Goal: Task Accomplishment & Management: Use online tool/utility

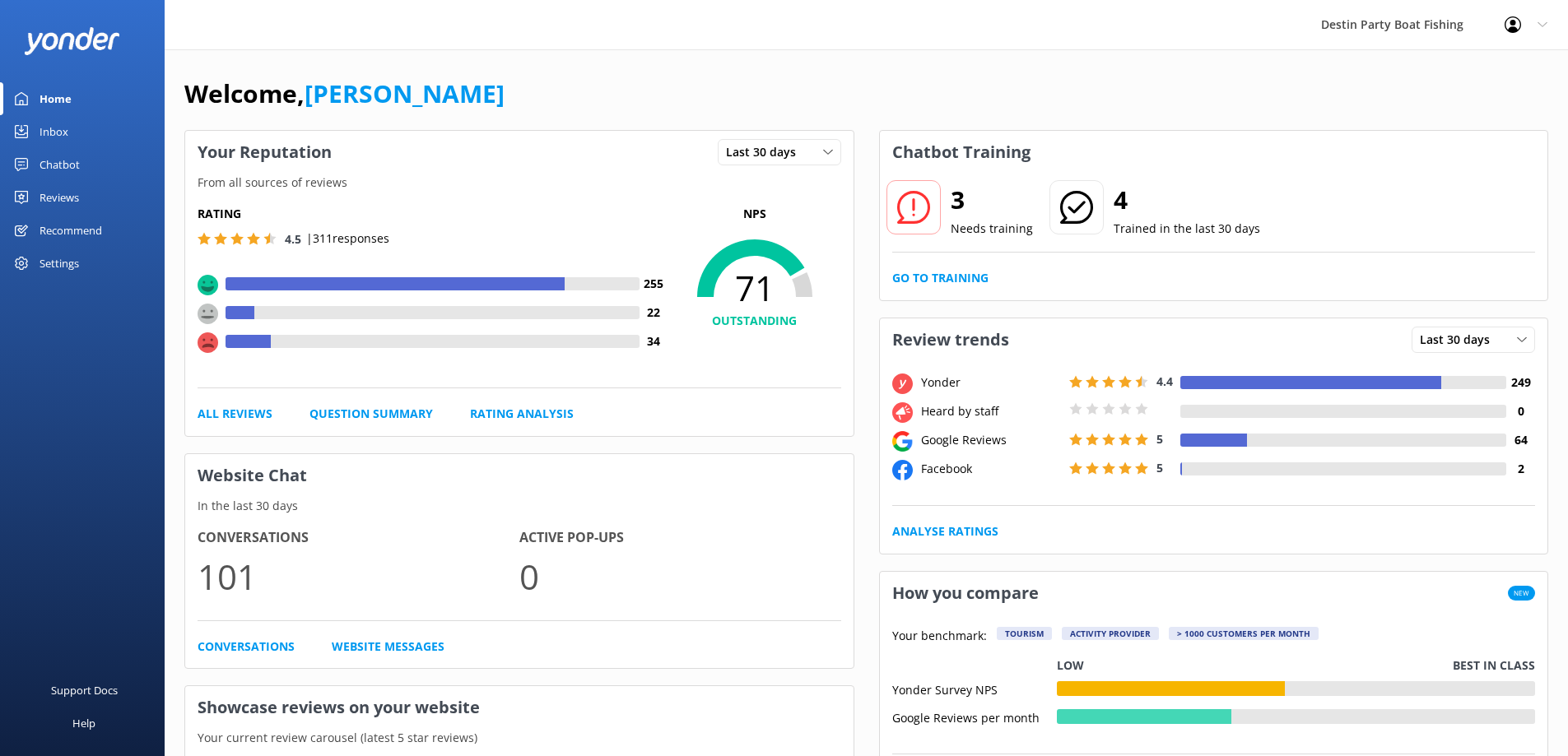
click at [46, 197] on div "Reviews" at bounding box center [60, 198] width 40 height 33
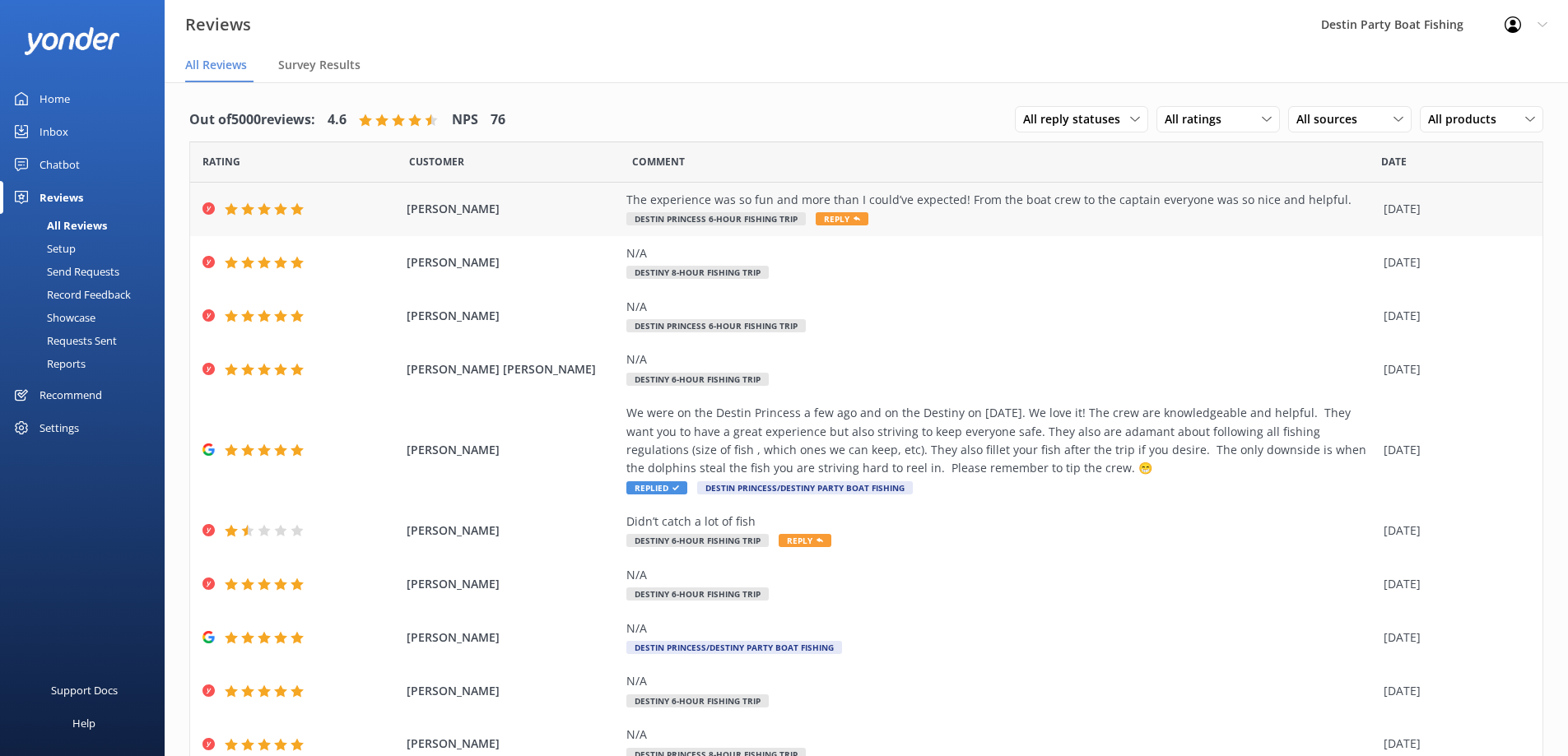
click at [838, 219] on span "Reply" at bounding box center [841, 219] width 52 height 13
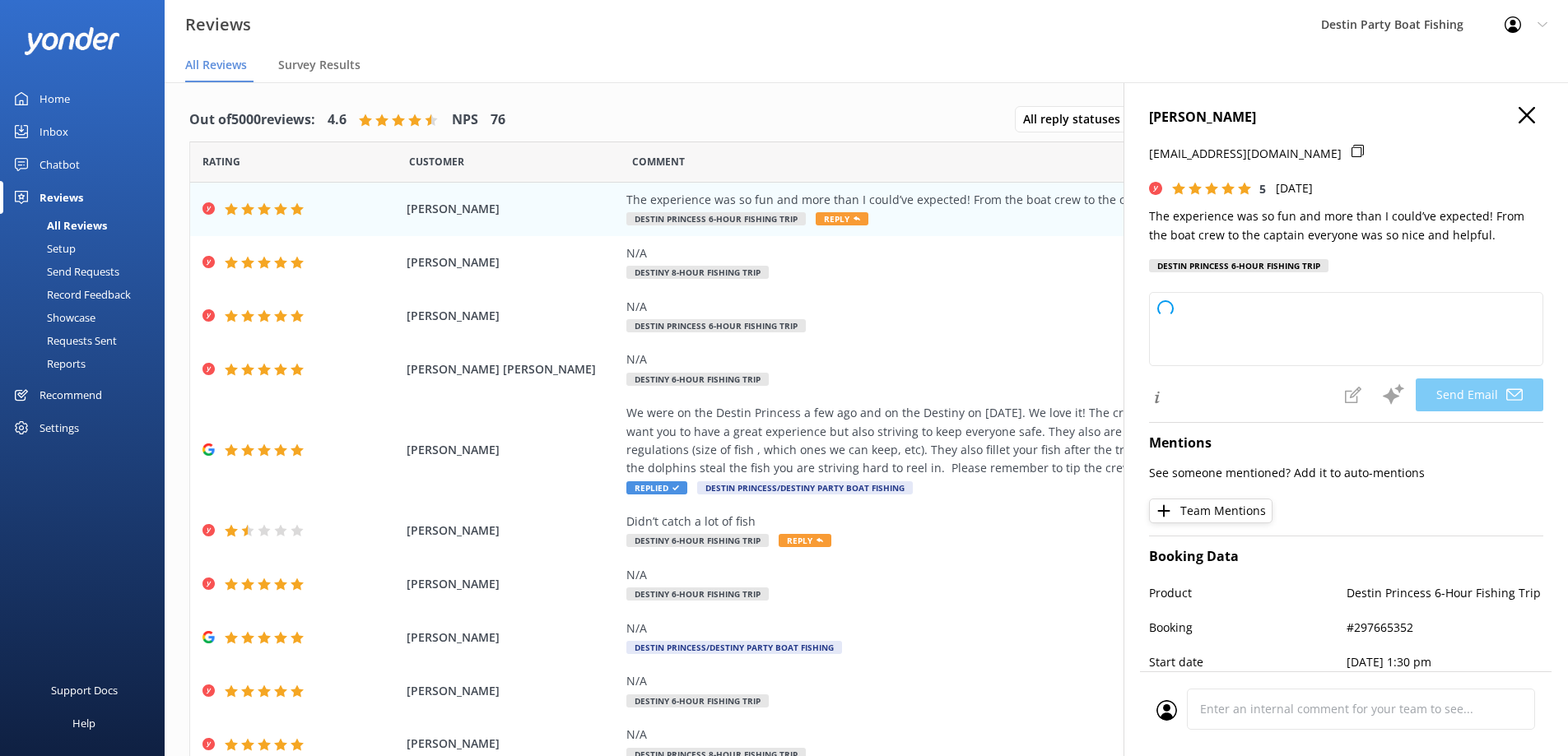
type textarea "Thank you so much, [PERSON_NAME]! We’re thrilled to hear you had such a great t…"
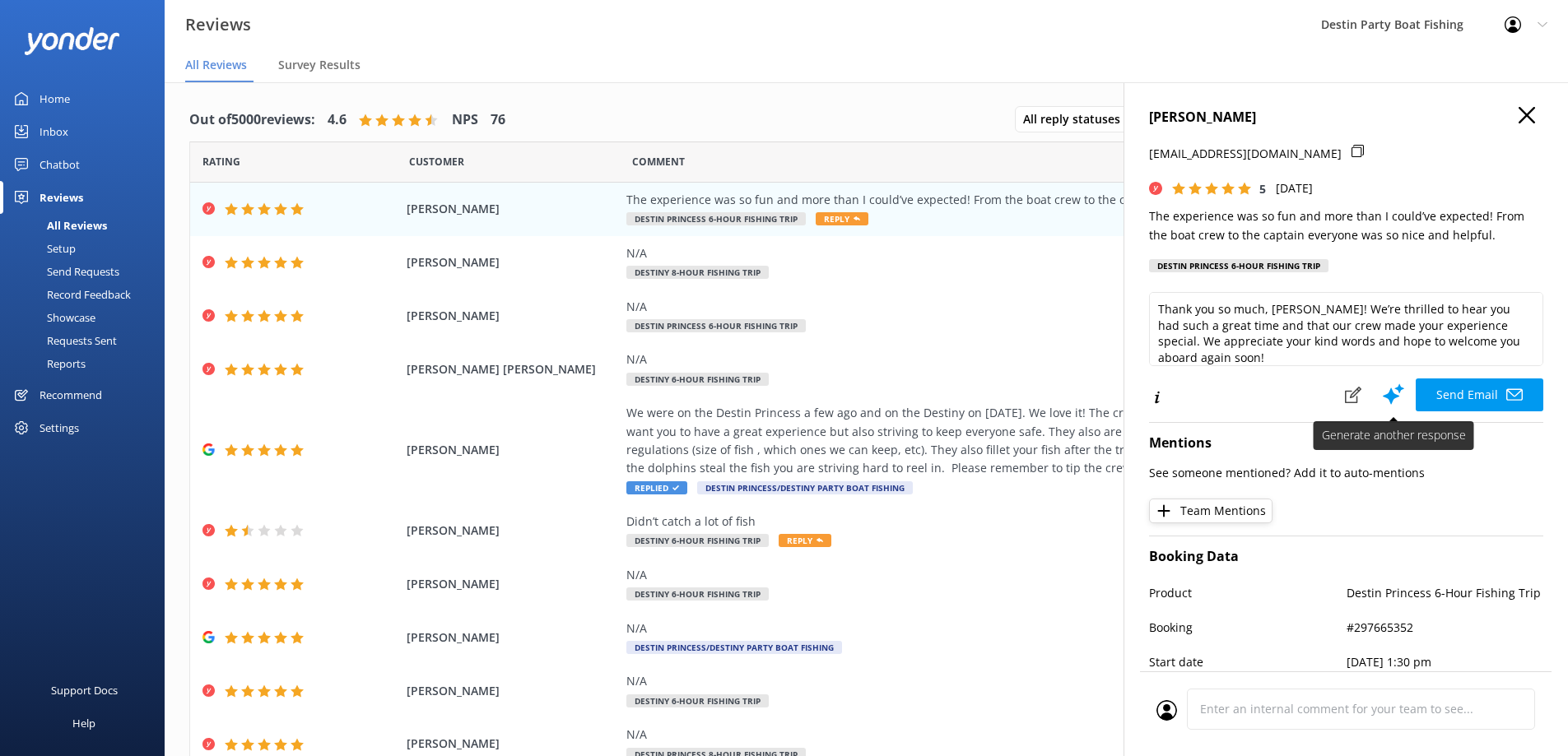
click at [1424, 396] on button "Send Email" at bounding box center [1479, 395] width 128 height 33
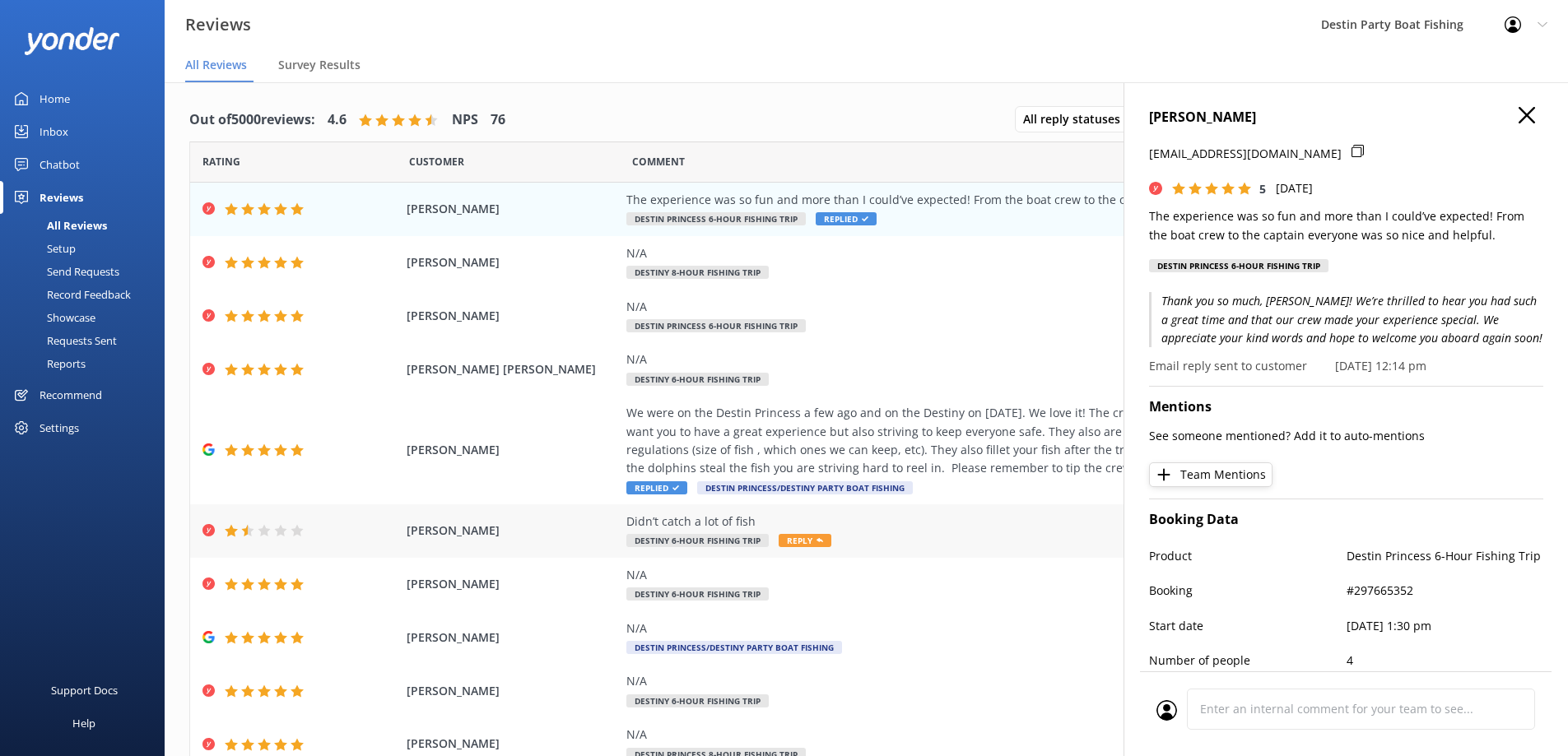
click at [816, 538] on icon at bounding box center [819, 541] width 7 height 7
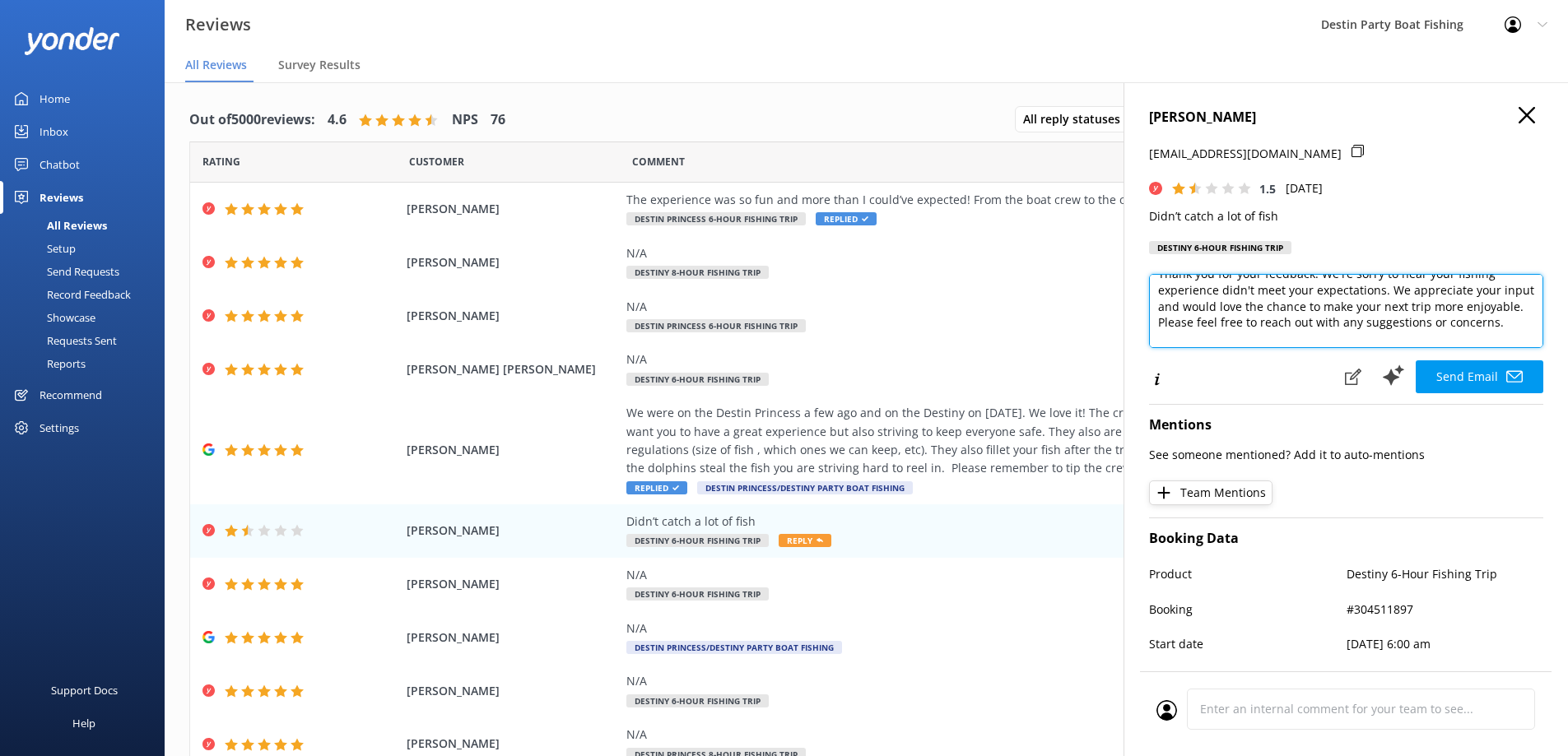
scroll to position [66, 0]
click at [1153, 338] on textarea "Hi [PERSON_NAME], Thank you for your feedback. We're sorry to hear your fishing…" at bounding box center [1346, 311] width 394 height 74
type textarea "Hi [PERSON_NAME], Thank you for your feedback. We're sorry to hear your fishing…"
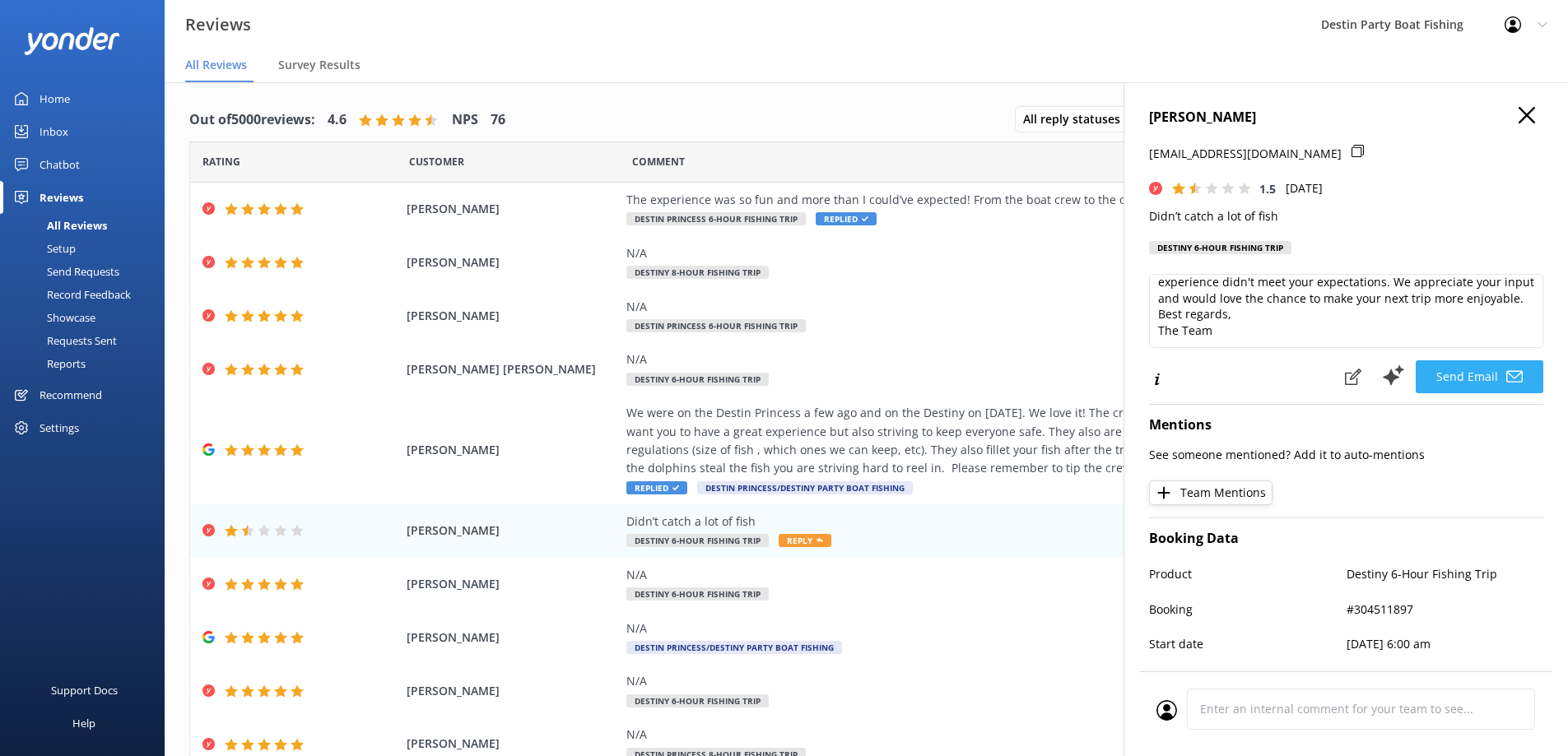
click at [1437, 380] on button "Send Email" at bounding box center [1479, 377] width 128 height 33
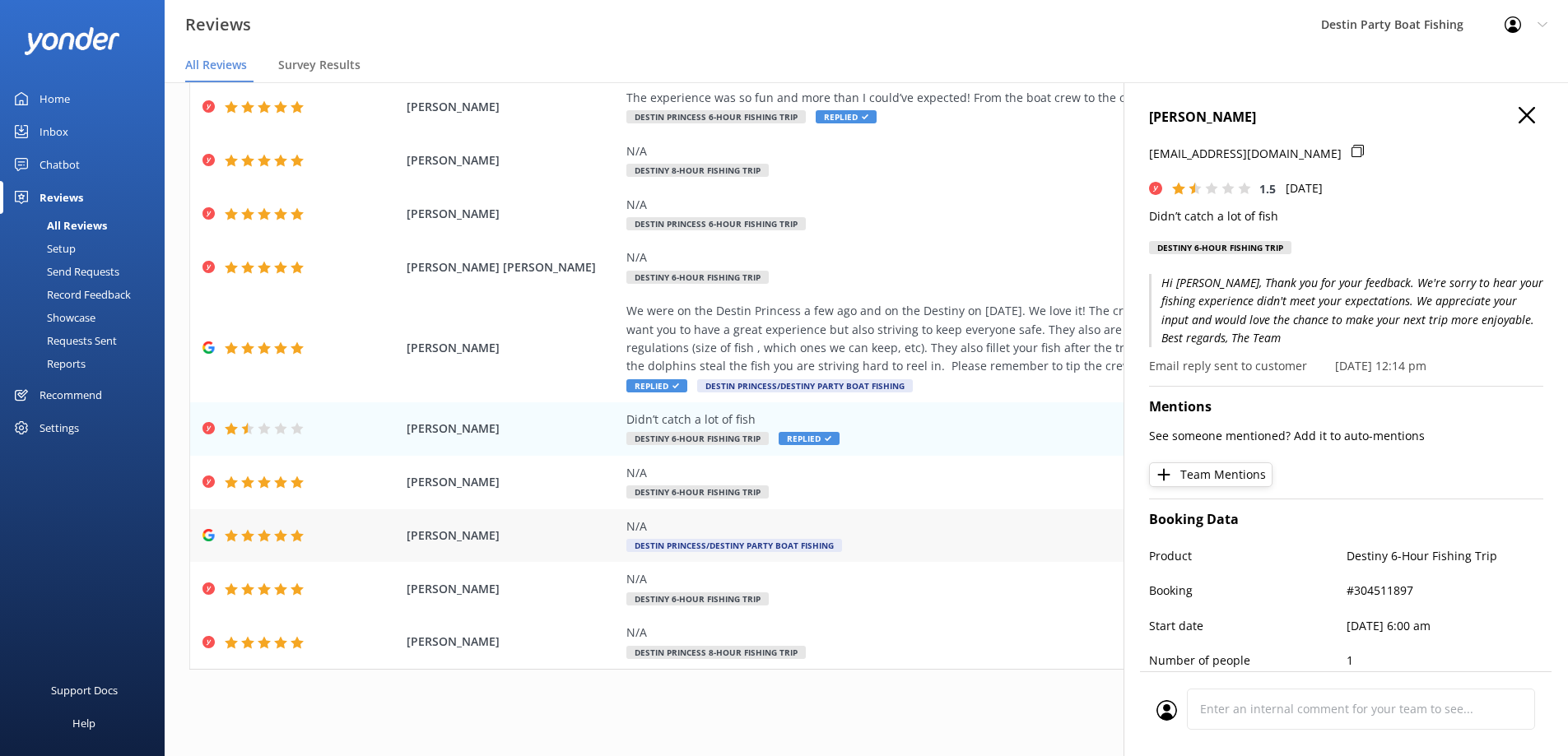
scroll to position [0, 0]
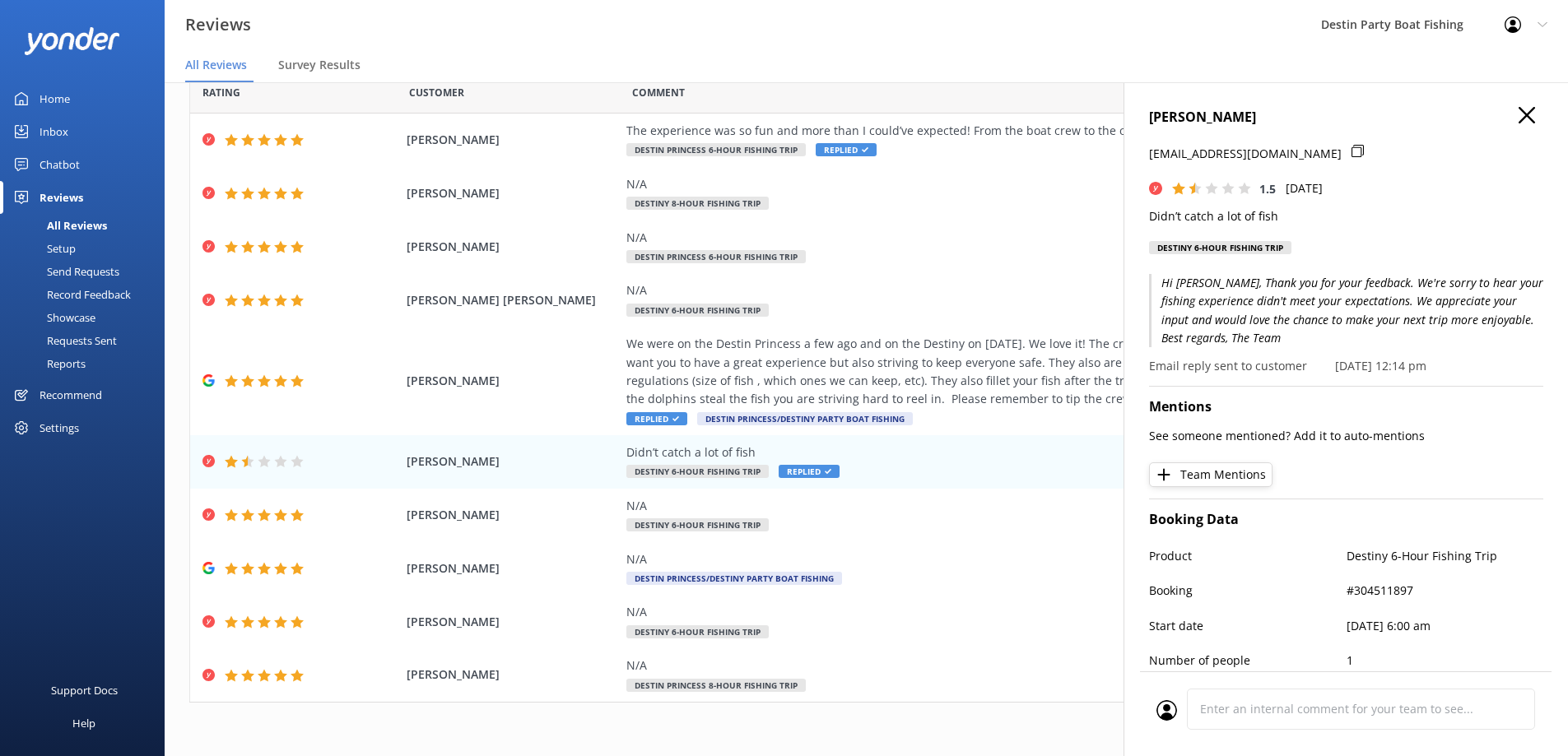
click at [1504, 123] on h4 "[PERSON_NAME]" at bounding box center [1346, 118] width 394 height 22
click at [1518, 121] on icon at bounding box center [1526, 115] width 17 height 17
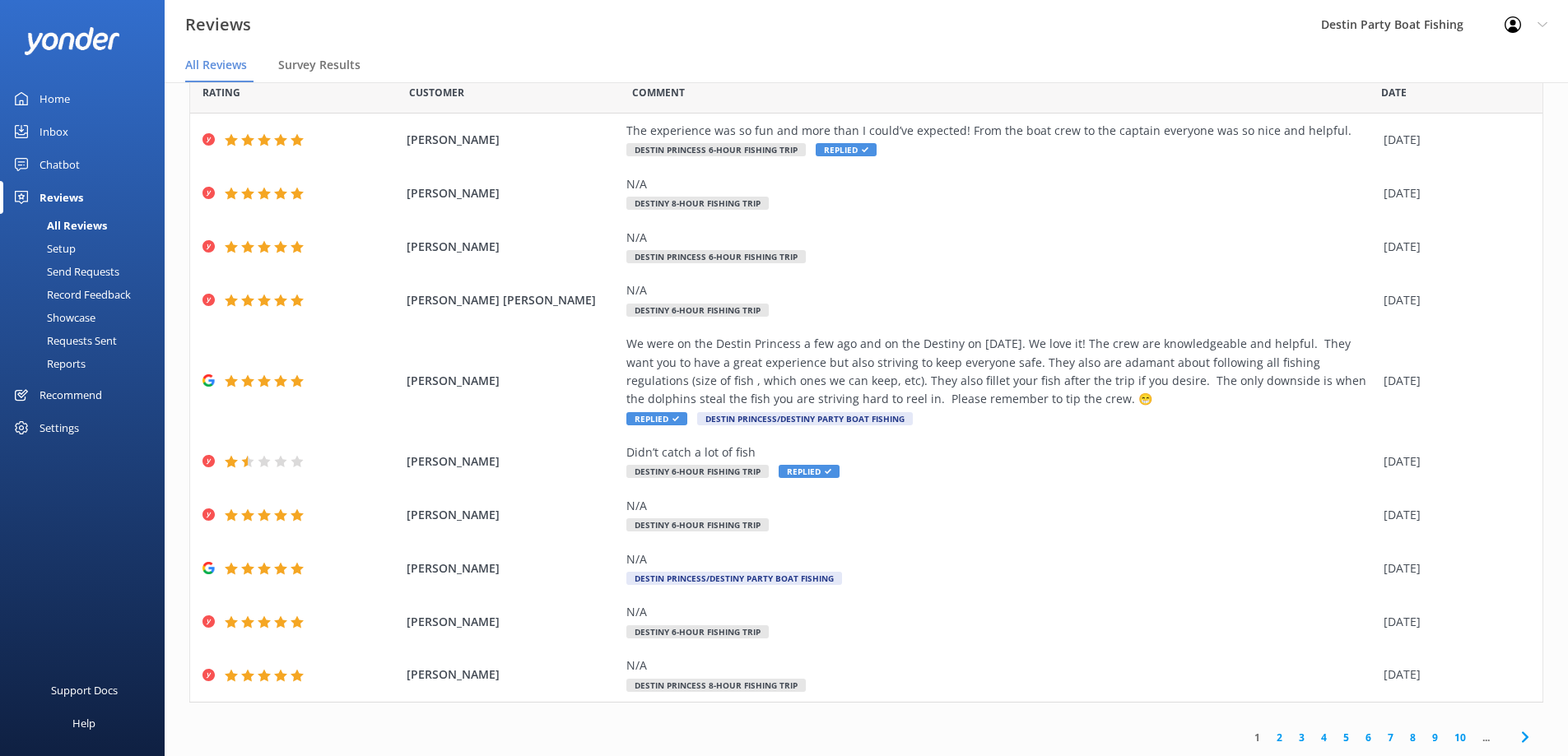
click at [1268, 738] on link "2" at bounding box center [1279, 737] width 22 height 16
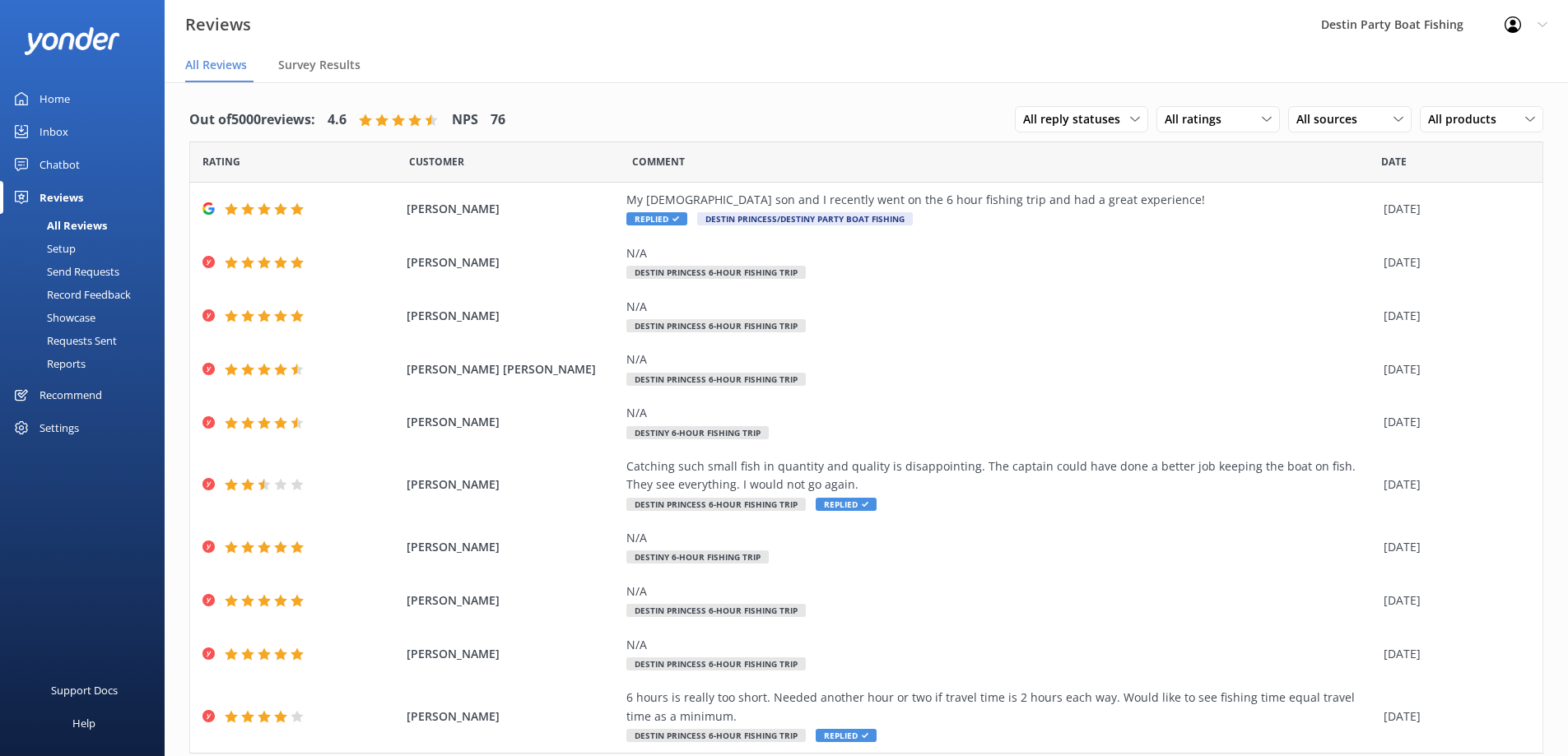
click at [37, 135] on link "Inbox" at bounding box center [82, 132] width 165 height 33
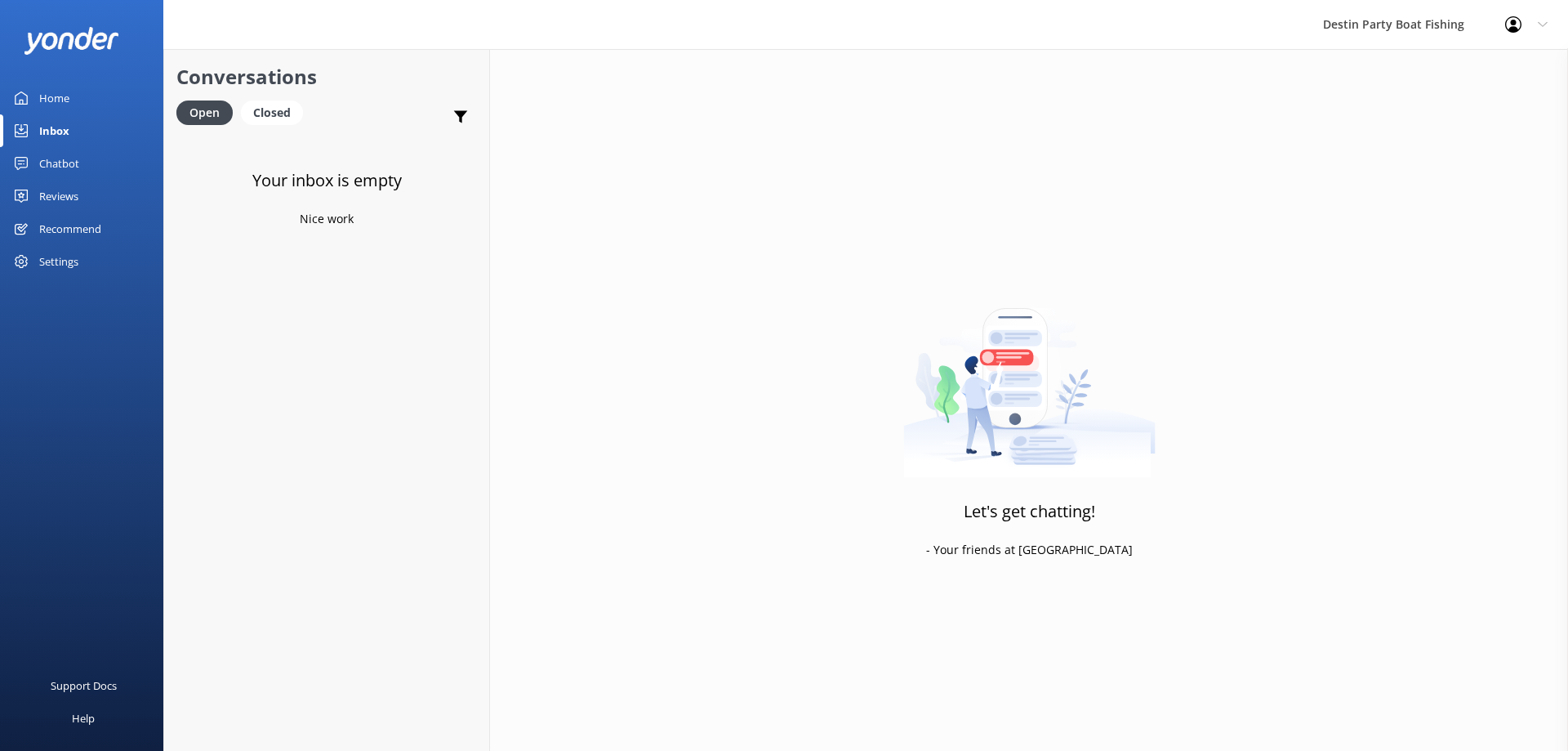
click at [40, 196] on div "Reviews" at bounding box center [59, 196] width 40 height 33
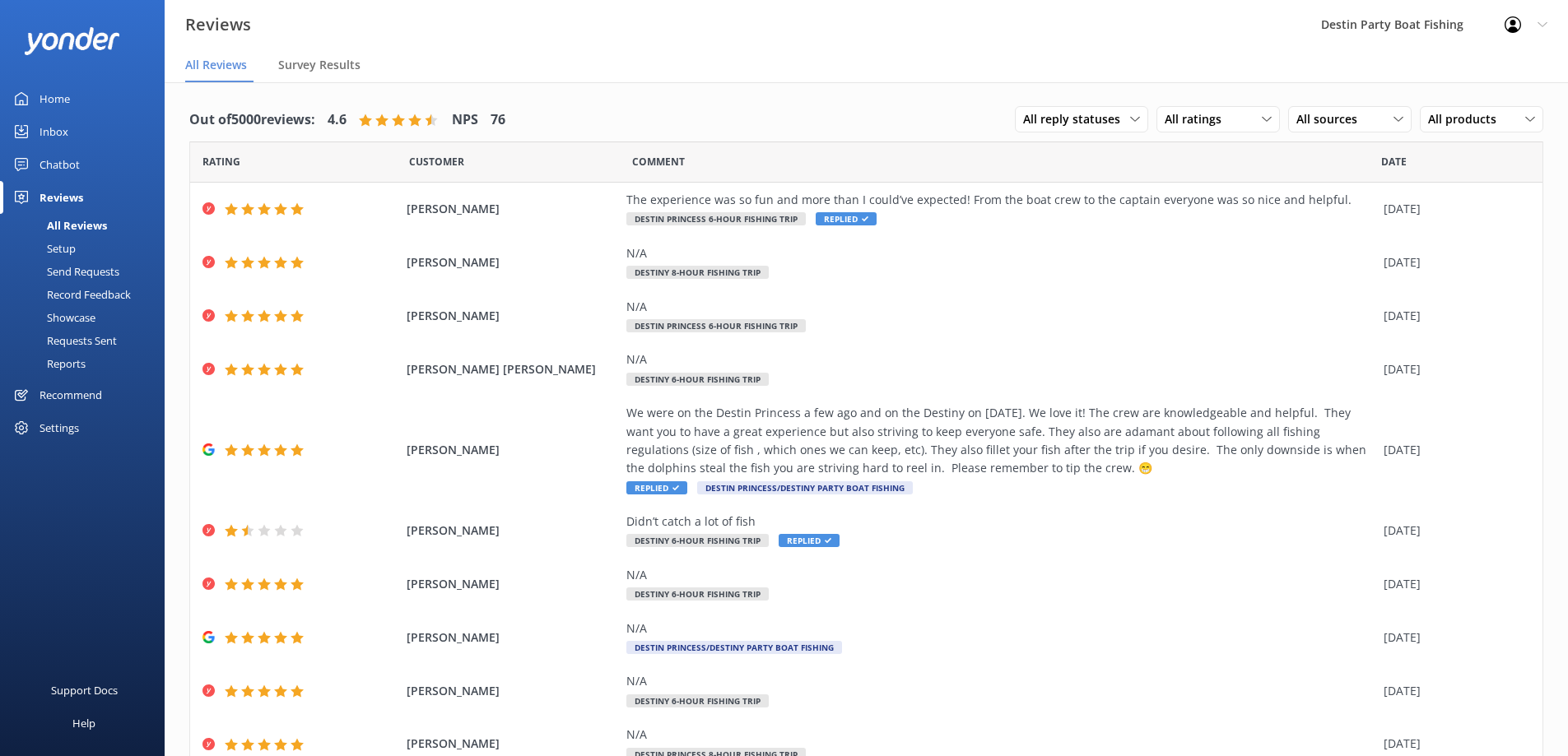
click at [57, 121] on div "Inbox" at bounding box center [54, 132] width 29 height 33
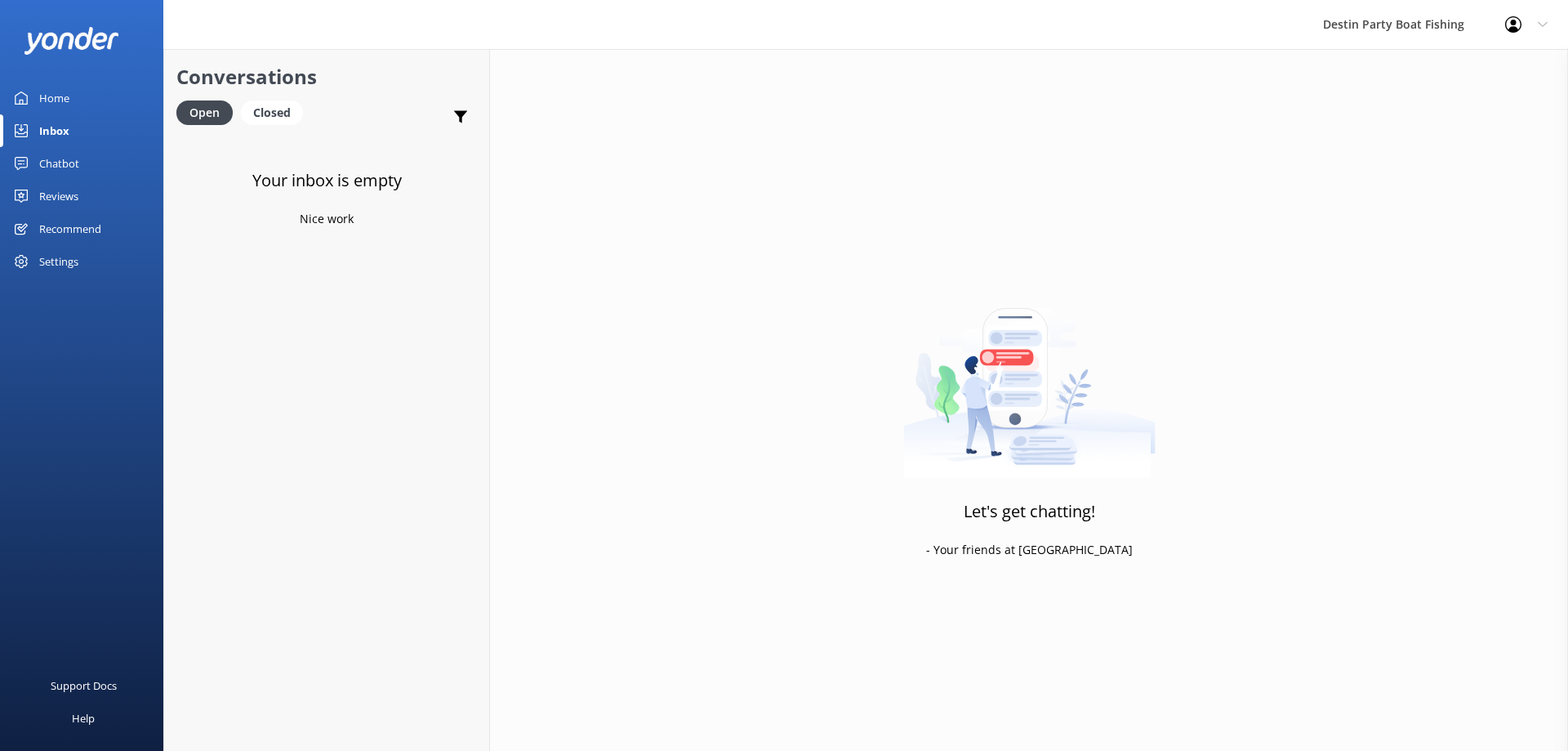
click at [60, 197] on div "Reviews" at bounding box center [59, 196] width 40 height 33
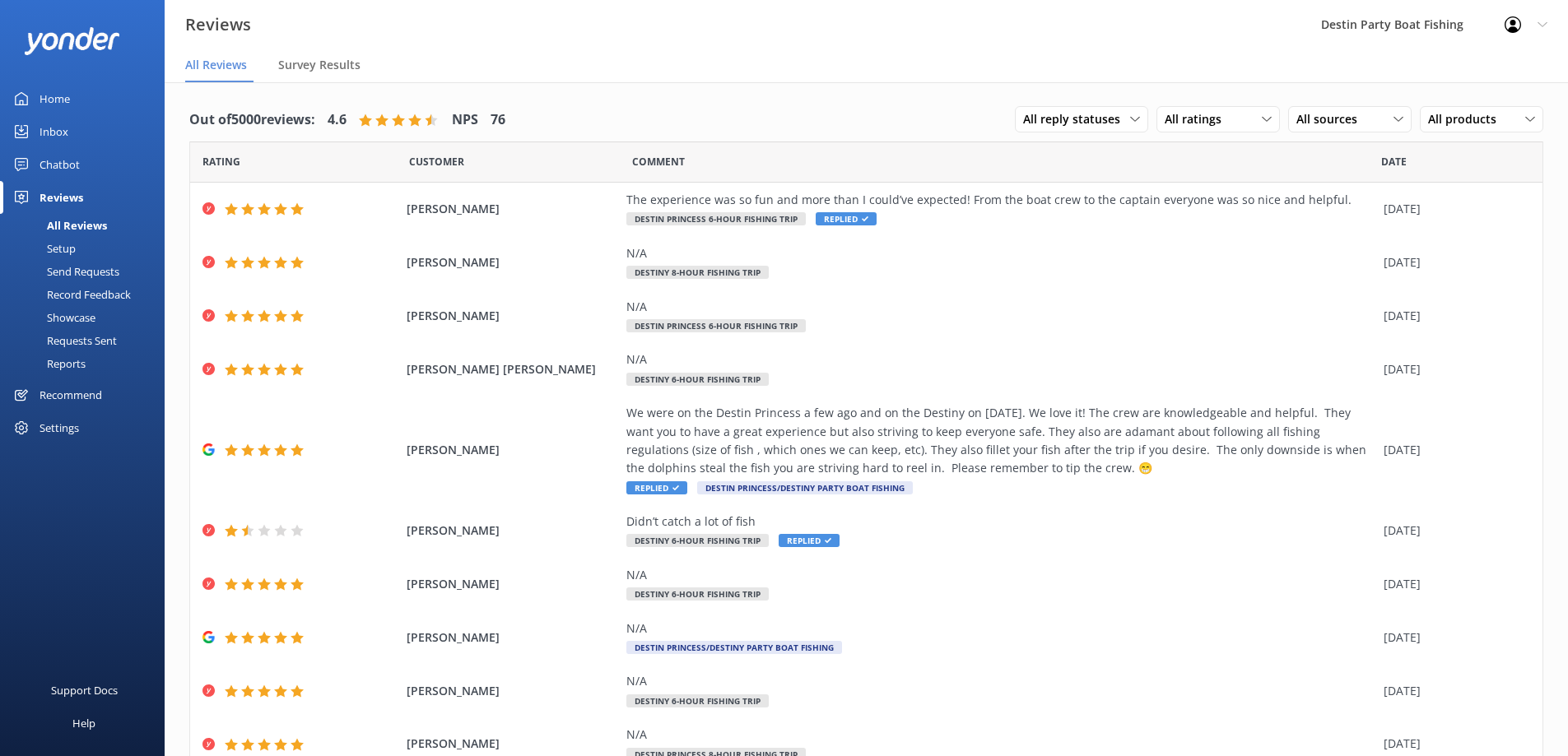
click at [65, 133] on div "Inbox" at bounding box center [54, 132] width 29 height 33
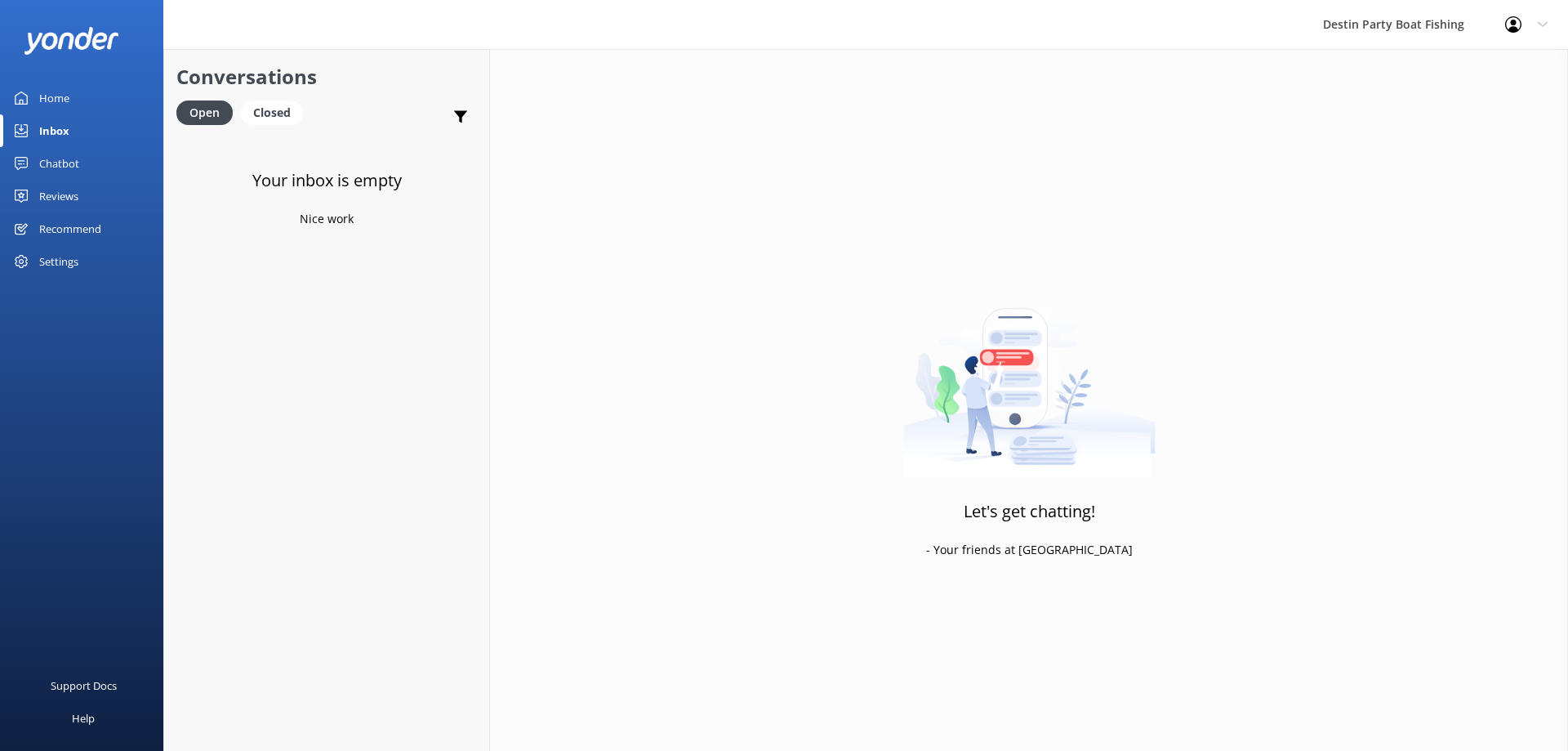
click at [77, 198] on div "Reviews" at bounding box center [59, 196] width 40 height 33
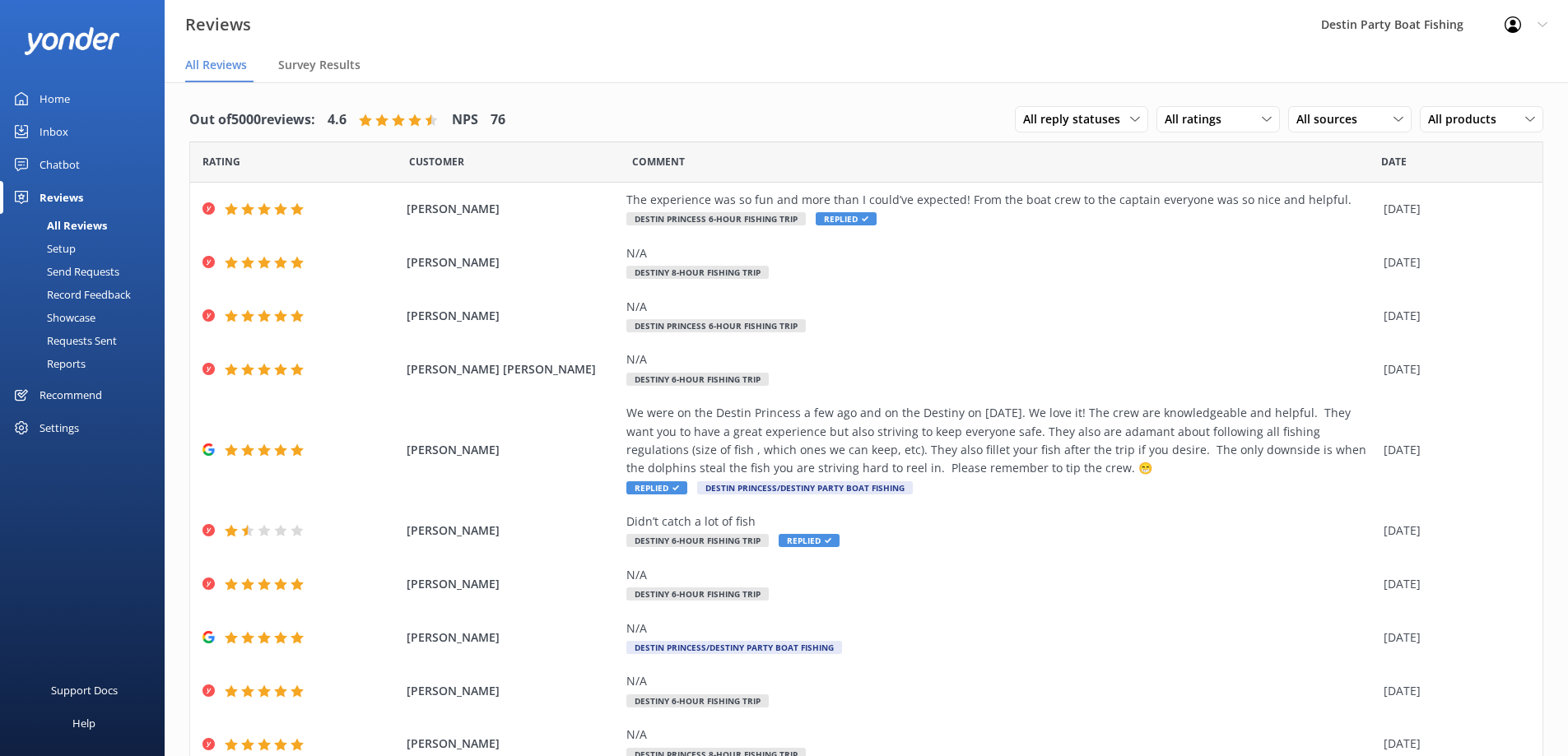
click at [52, 130] on div "Inbox" at bounding box center [54, 132] width 29 height 33
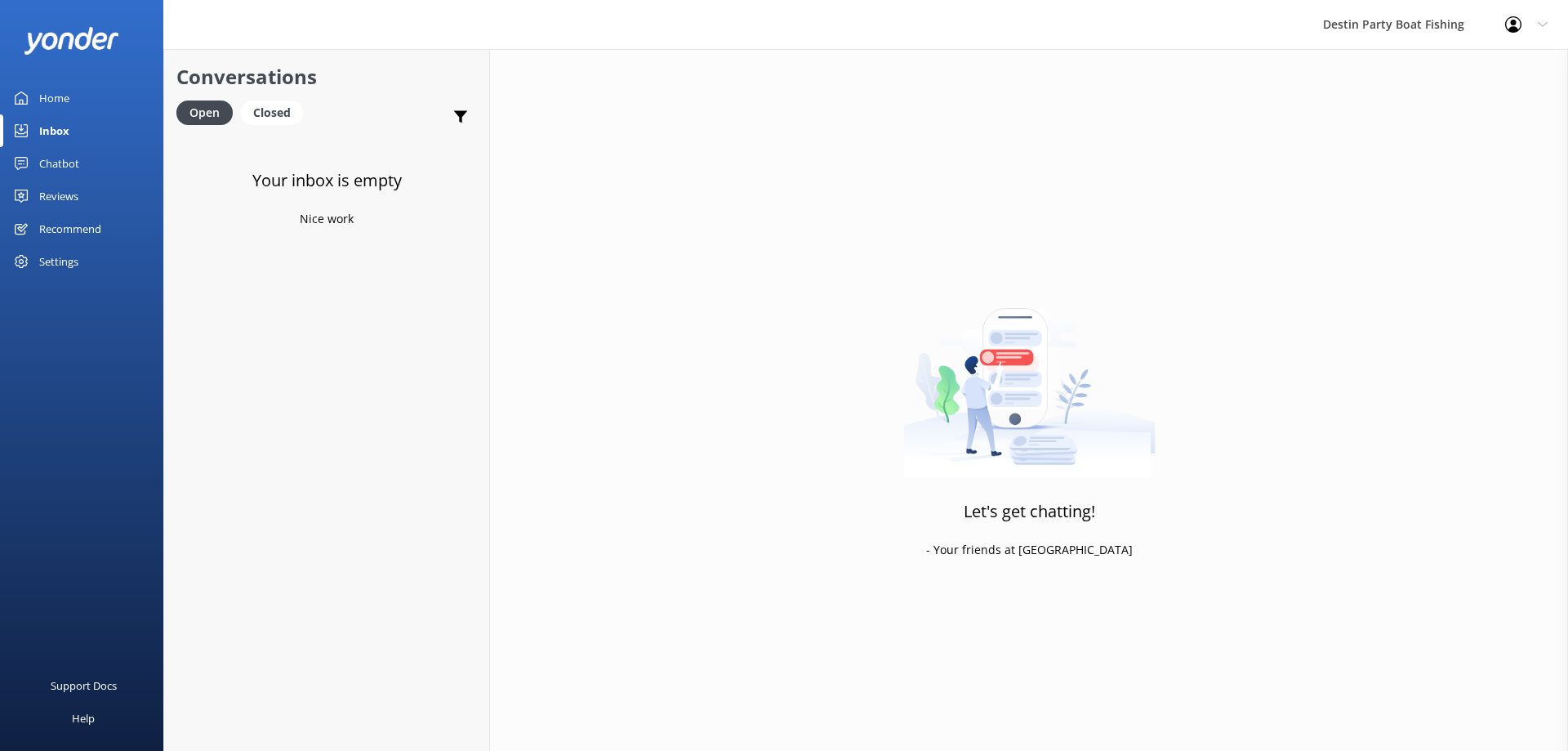
click at [52, 196] on div "Reviews" at bounding box center [59, 196] width 40 height 33
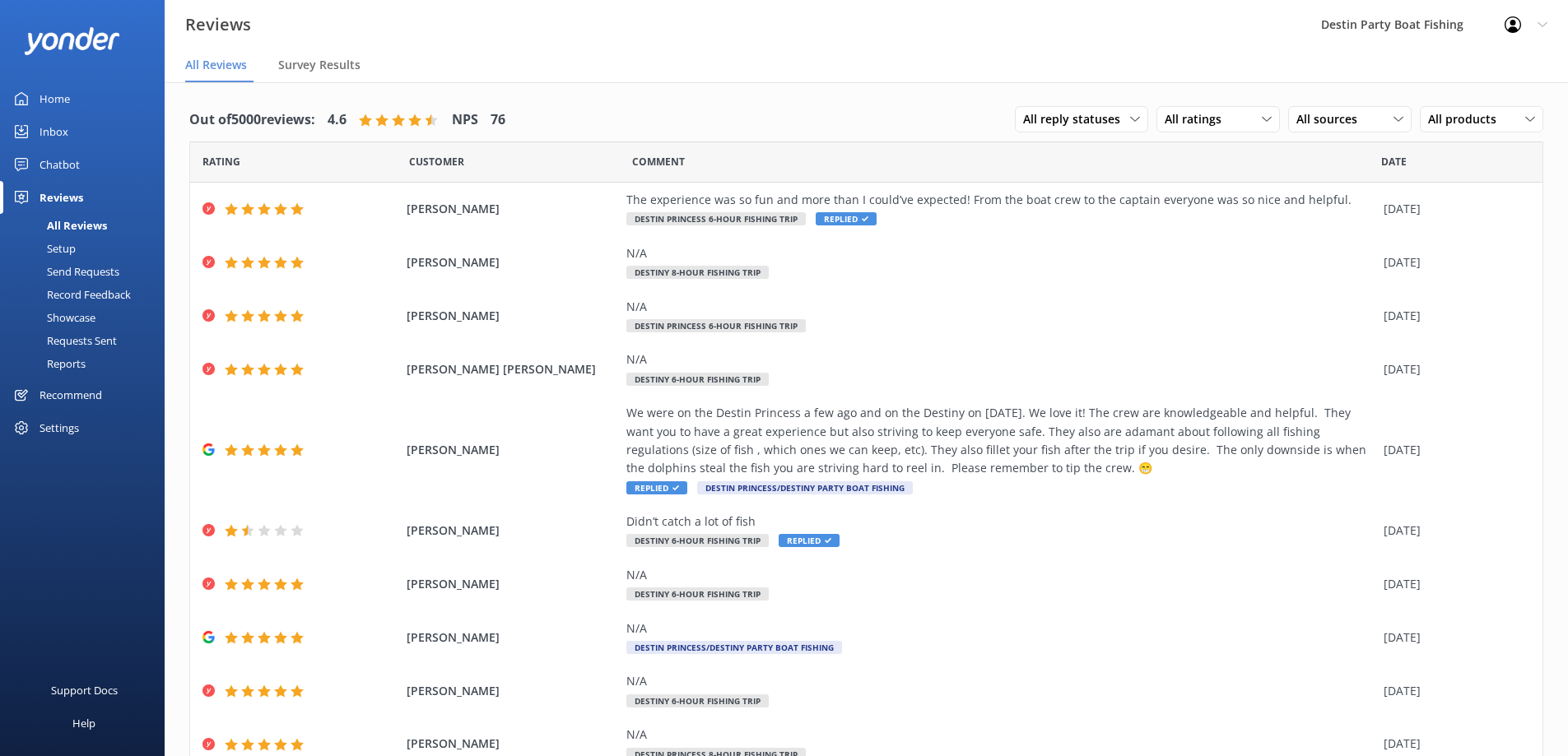
click at [32, 122] on link "Inbox" at bounding box center [82, 132] width 165 height 33
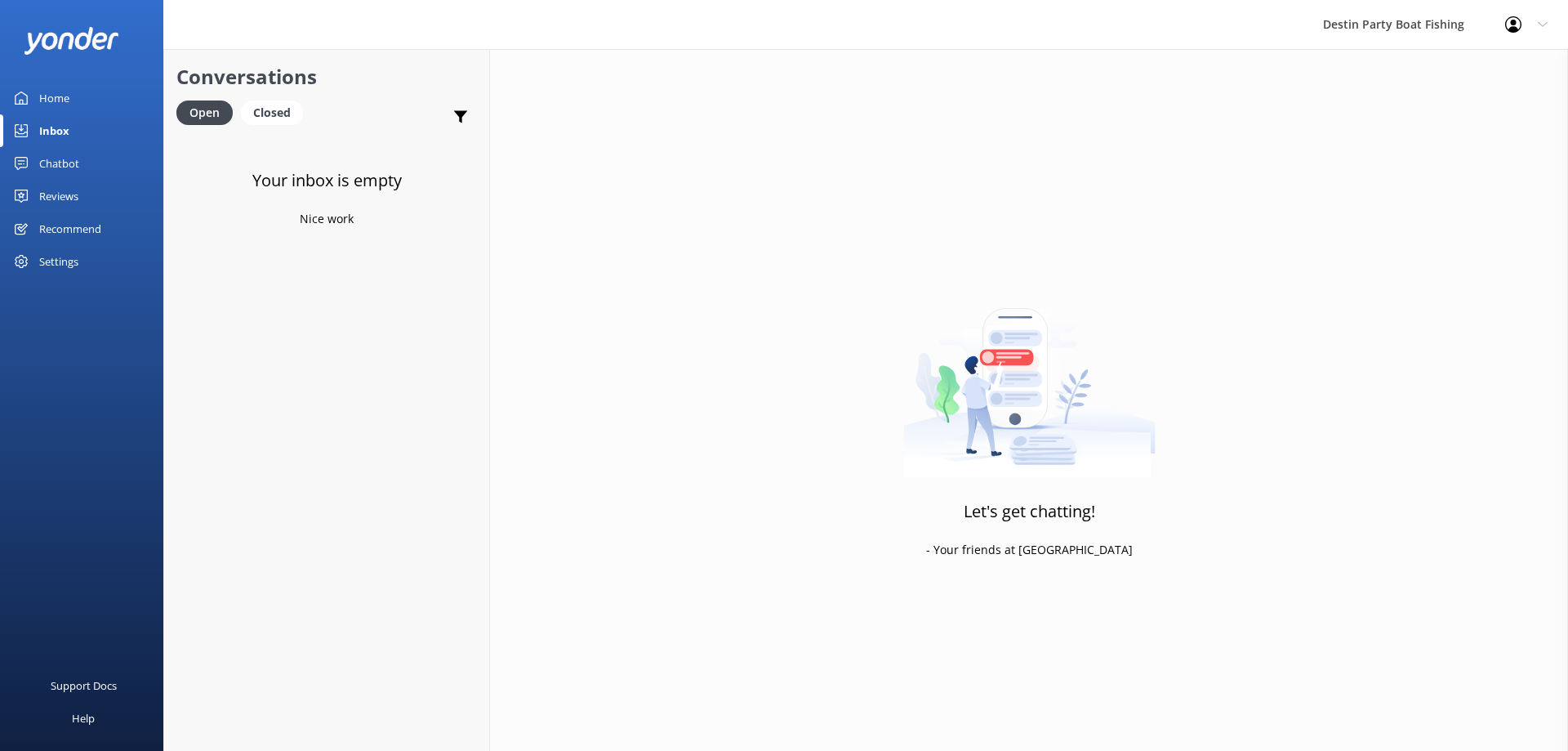
click at [58, 102] on div "Home" at bounding box center [54, 98] width 31 height 33
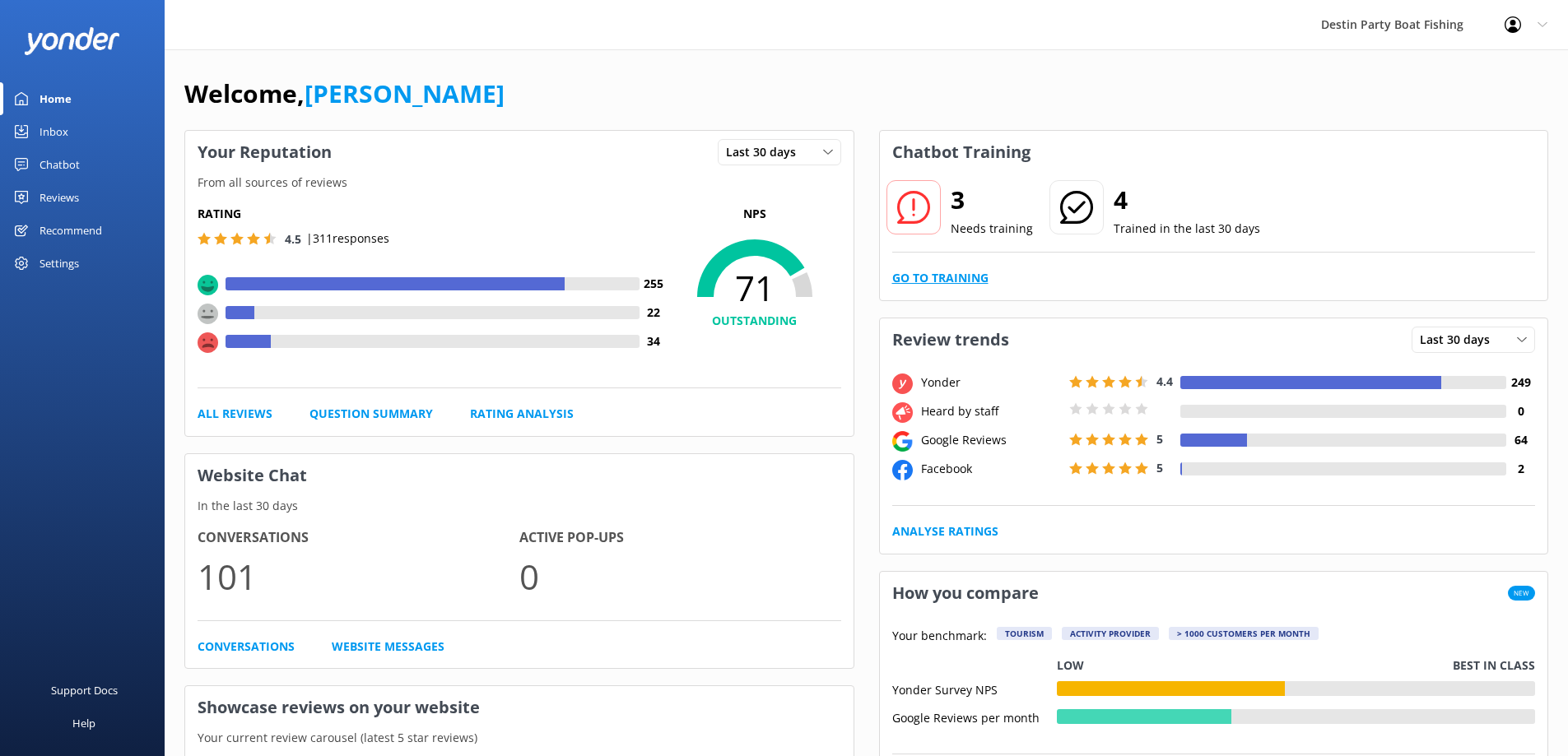
click at [943, 272] on link "Go to Training" at bounding box center [941, 278] width 96 height 18
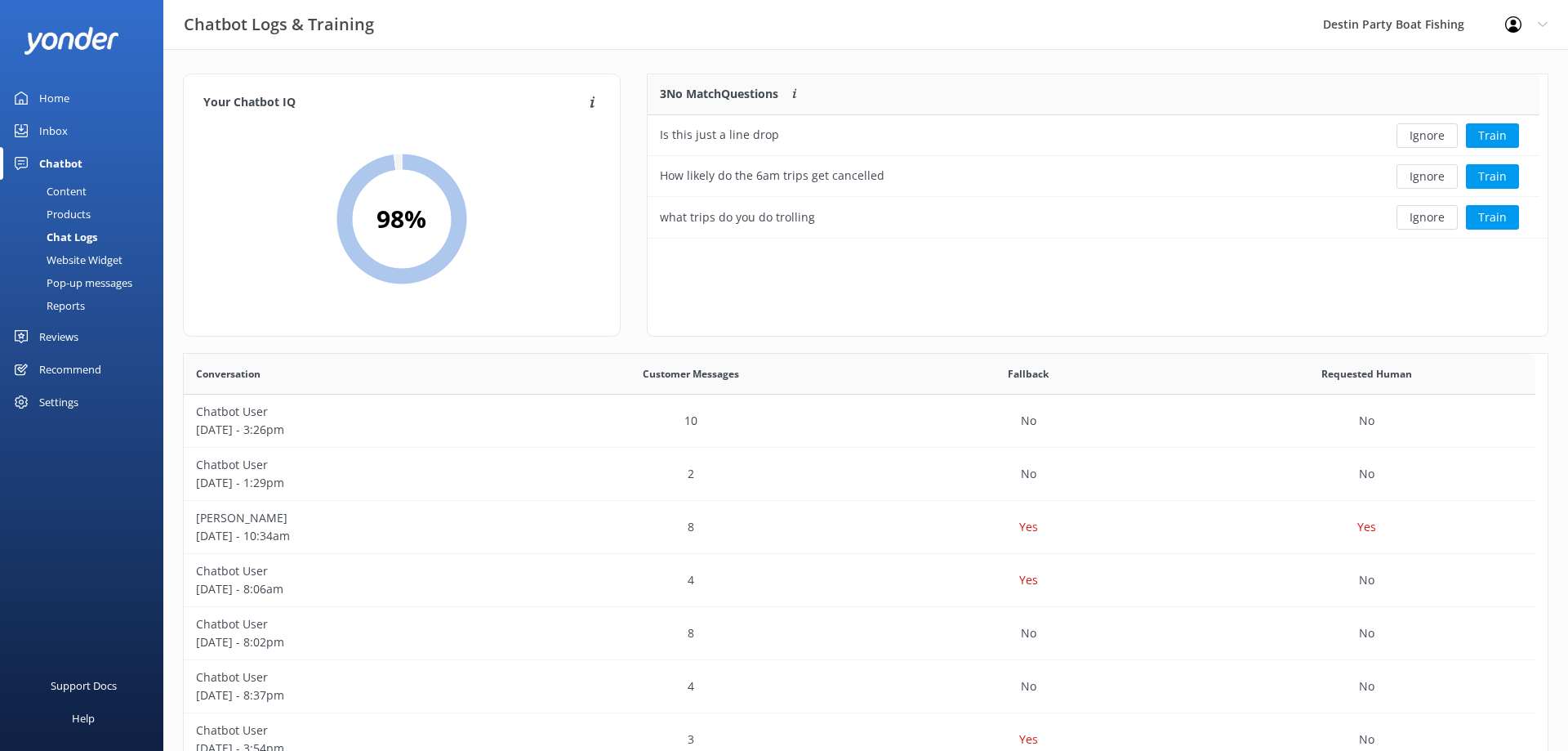
scroll to position [152, 880]
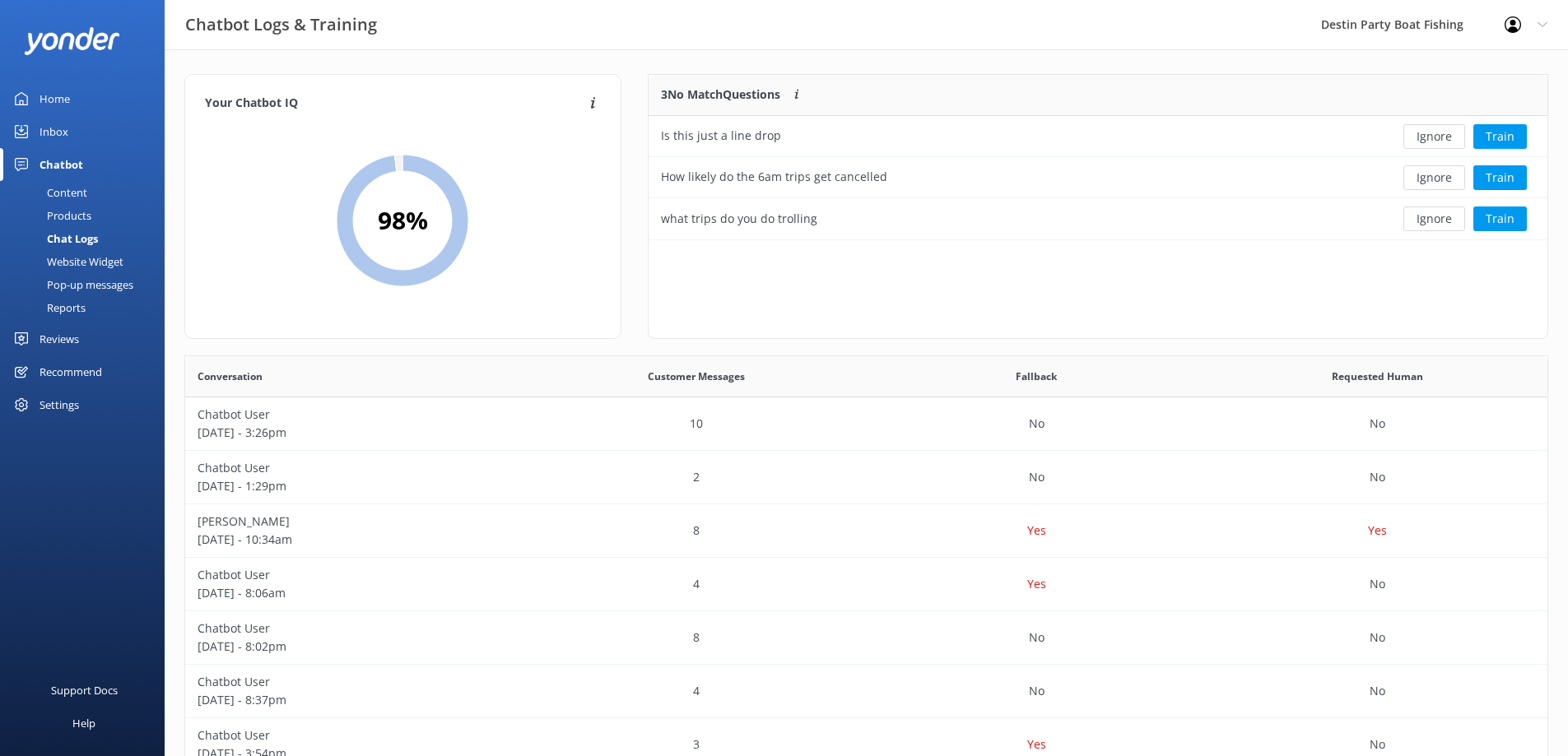
click at [37, 115] on link "Inbox" at bounding box center [82, 132] width 165 height 33
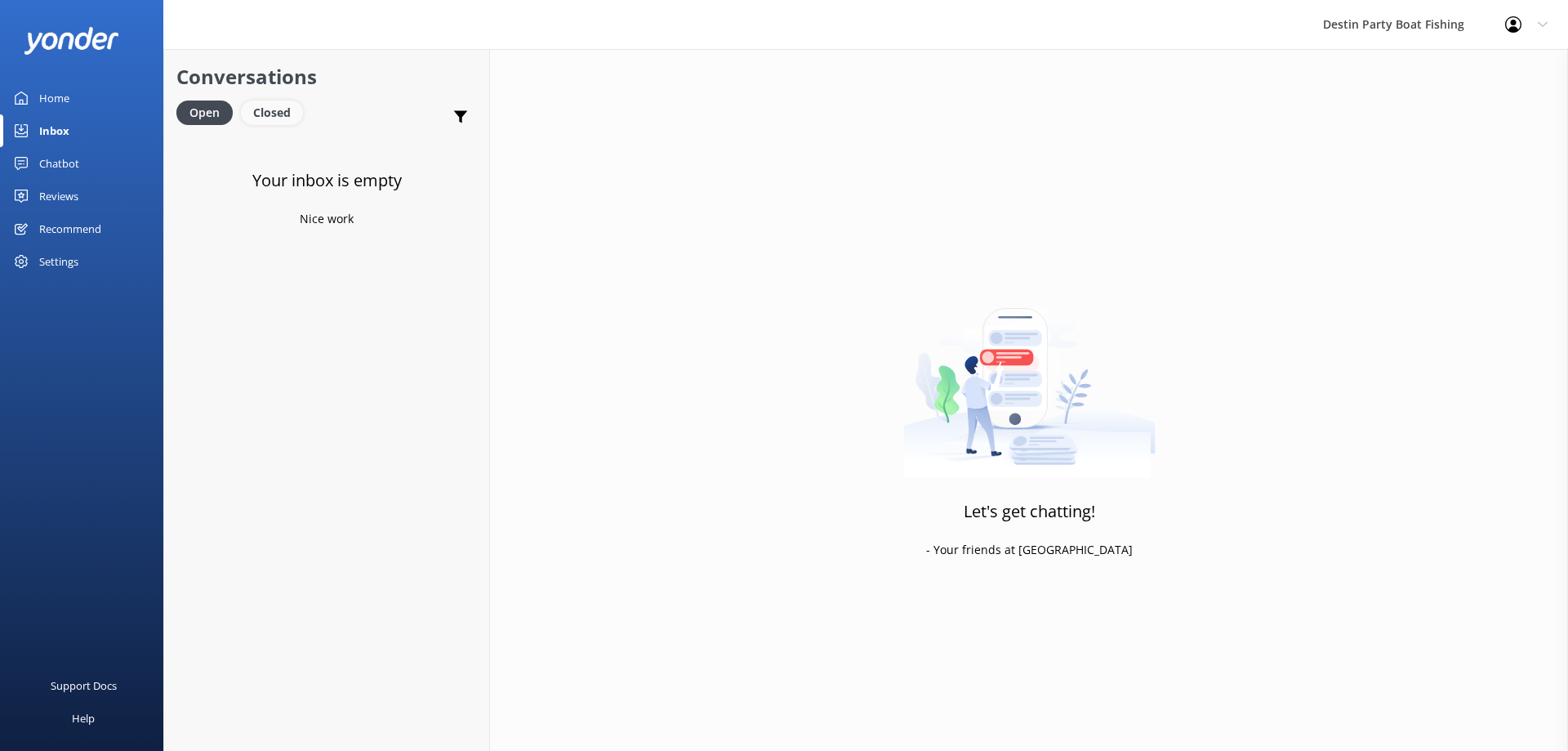
click at [279, 117] on div "Closed" at bounding box center [271, 113] width 62 height 25
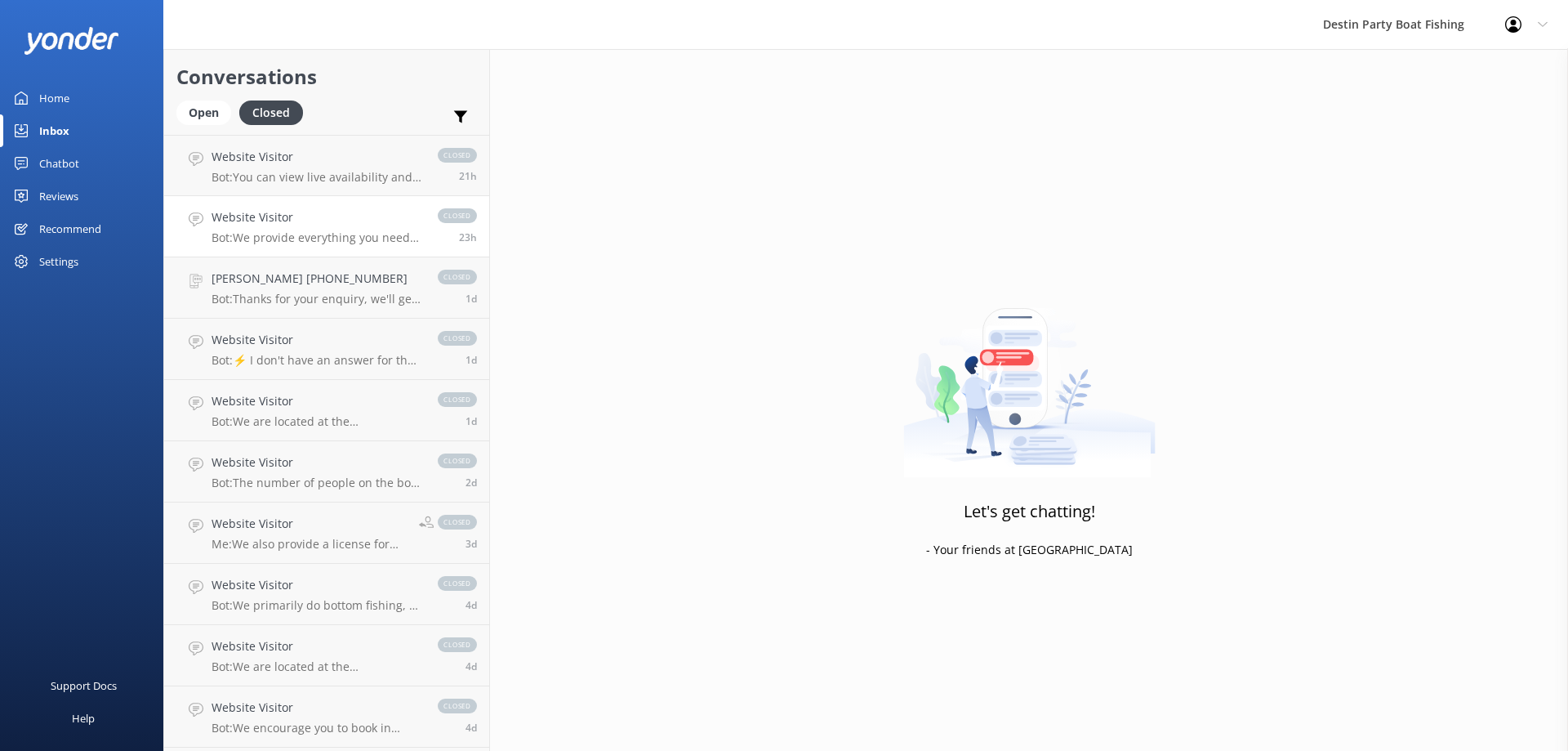
click at [361, 239] on p "Bot: We provide everything you need for fishing, including rods and reels. You'…" at bounding box center [317, 238] width 210 height 15
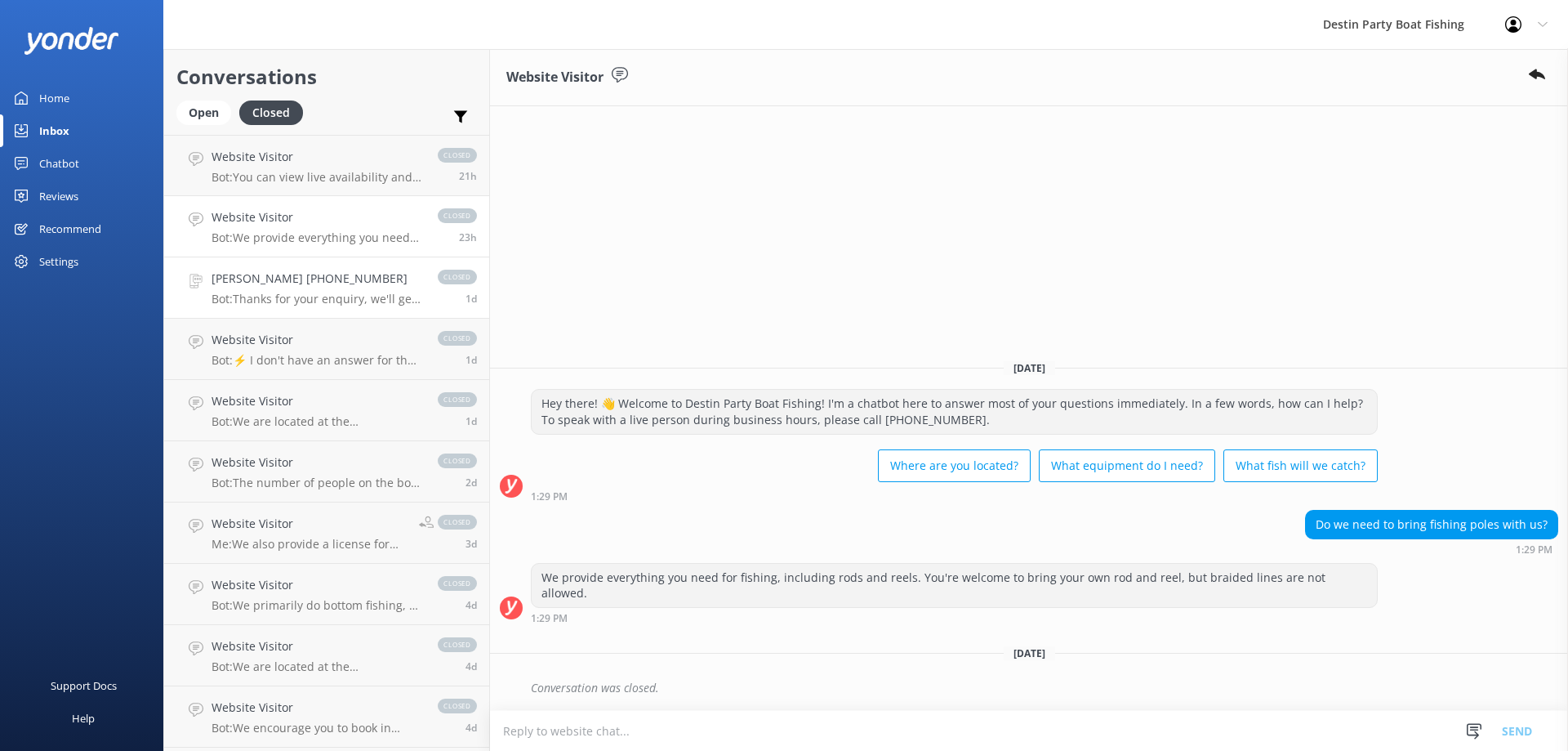
click at [364, 298] on p "Bot: Thanks for your enquiry, we'll get back to you as soon as we can during op…" at bounding box center [317, 300] width 210 height 15
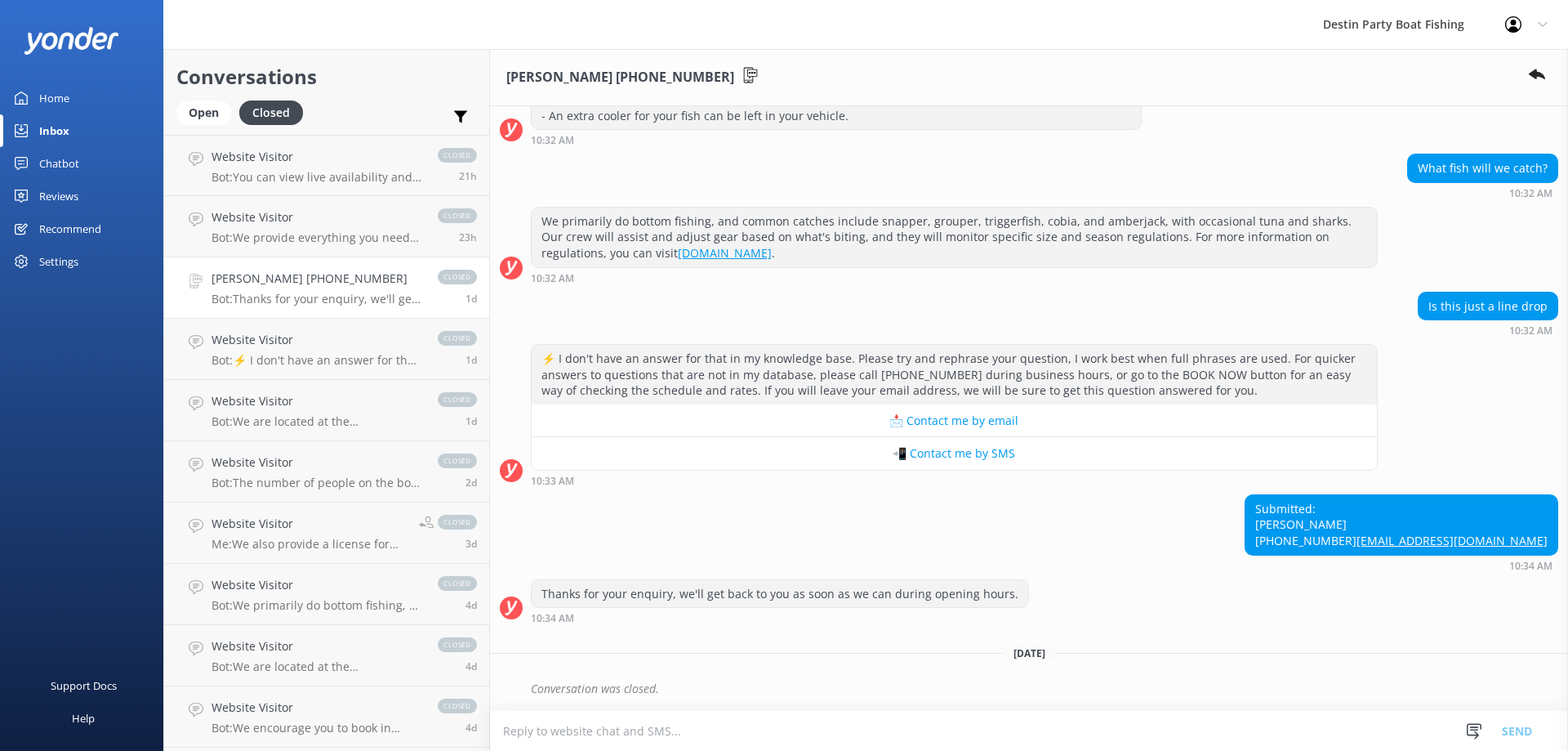
scroll to position [286, 0]
click at [308, 353] on p "Bot: ⚡ I don't have an answer for that in my knowledge base. Please try and rep…" at bounding box center [317, 361] width 210 height 15
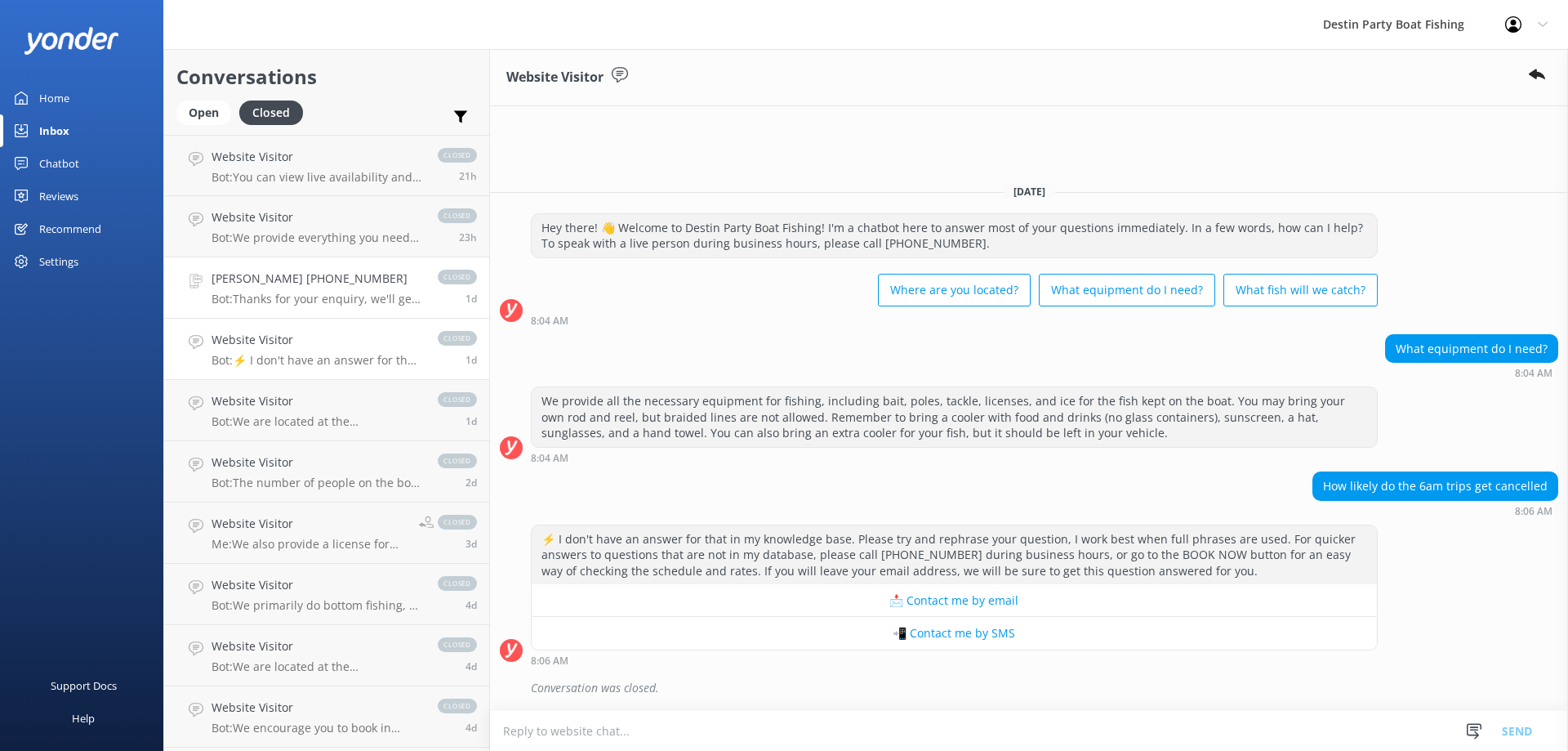
click at [356, 302] on p "Bot: Thanks for your enquiry, we'll get back to you as soon as we can during op…" at bounding box center [317, 300] width 210 height 15
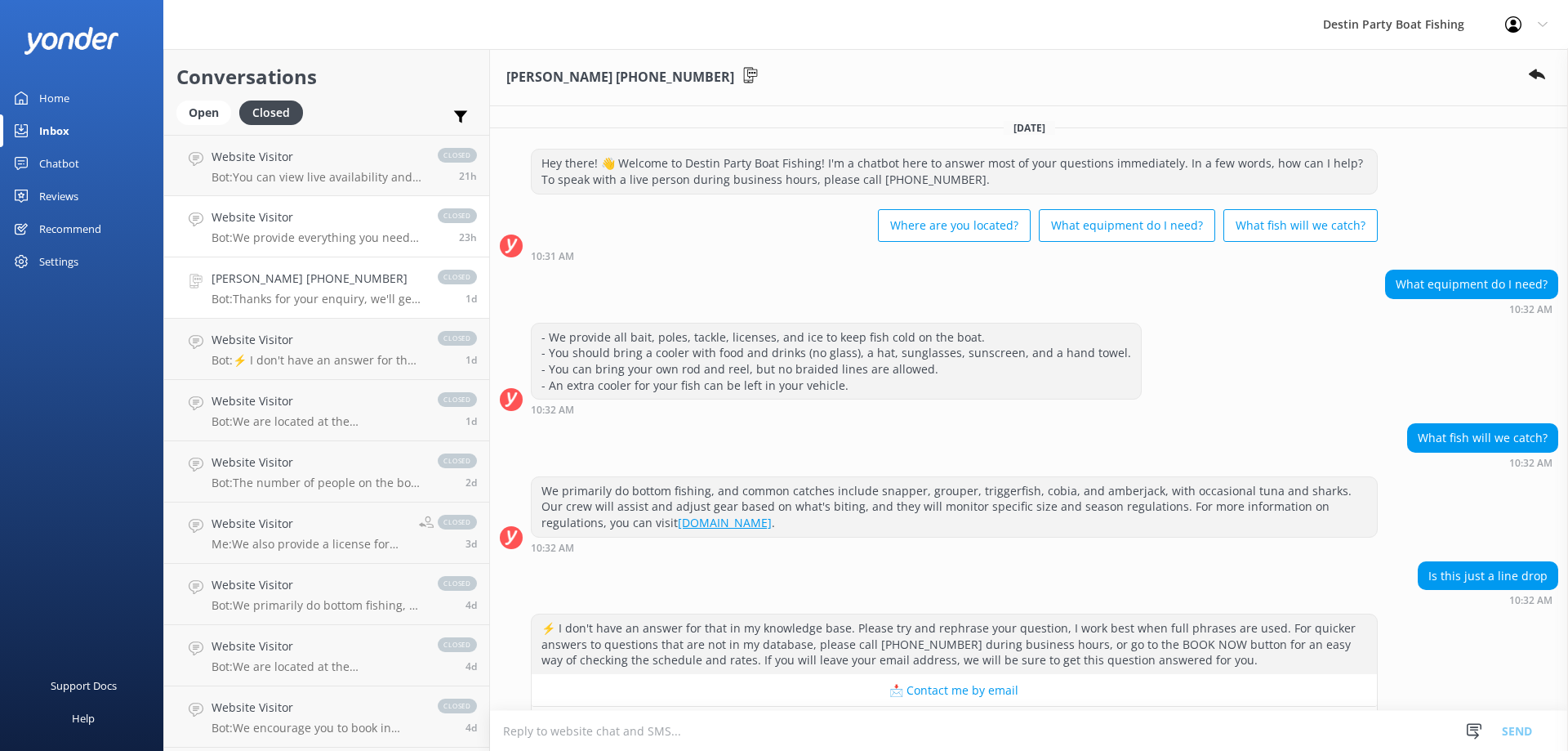
click at [289, 210] on h4 "Website Visitor" at bounding box center [317, 218] width 210 height 18
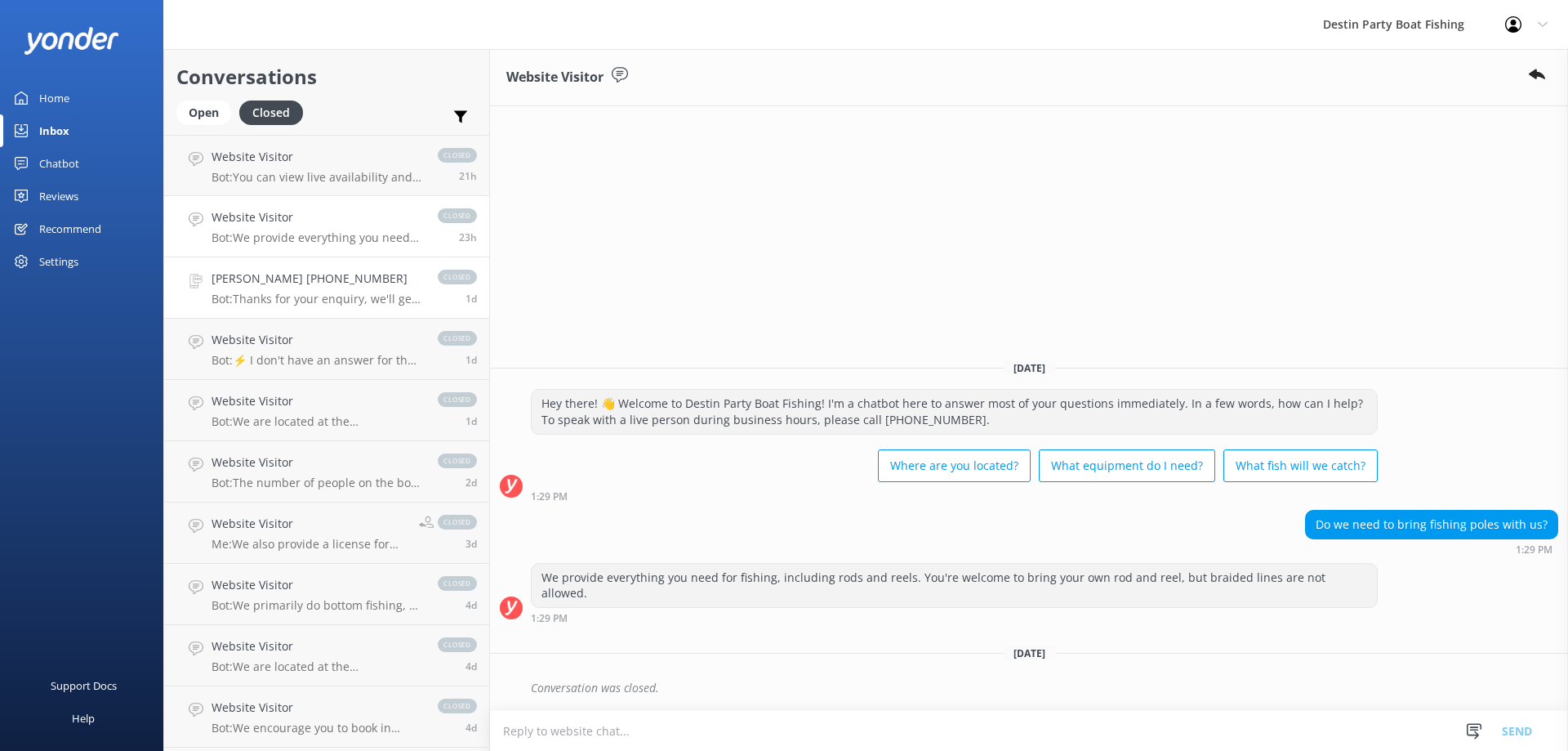
click at [312, 295] on p "Bot: Thanks for your enquiry, we'll get back to you as soon as we can during op…" at bounding box center [317, 300] width 210 height 15
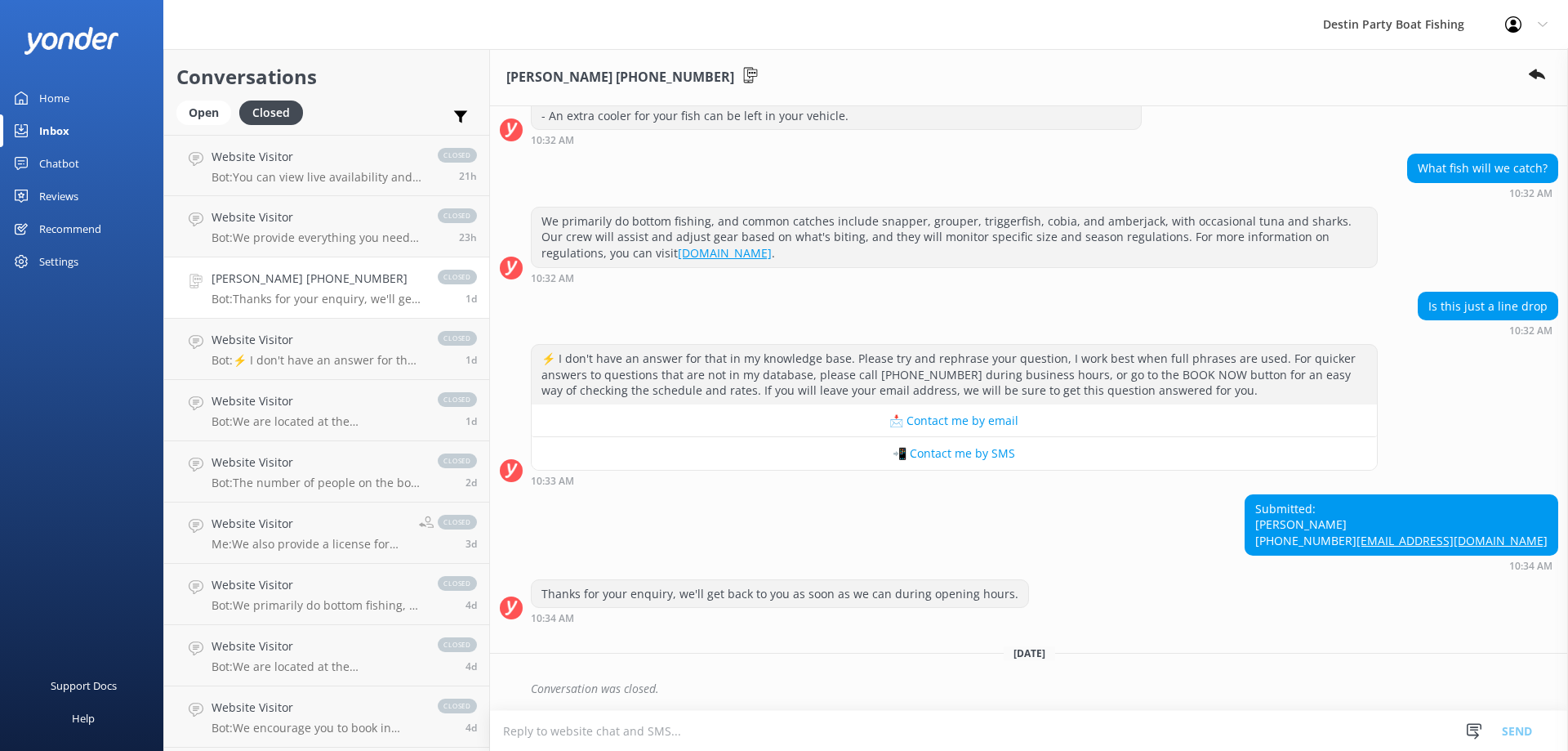
scroll to position [286, 0]
click at [358, 473] on div "Website Visitor Bot: The number of people on the boat can range from 20 to 56, …" at bounding box center [317, 472] width 210 height 36
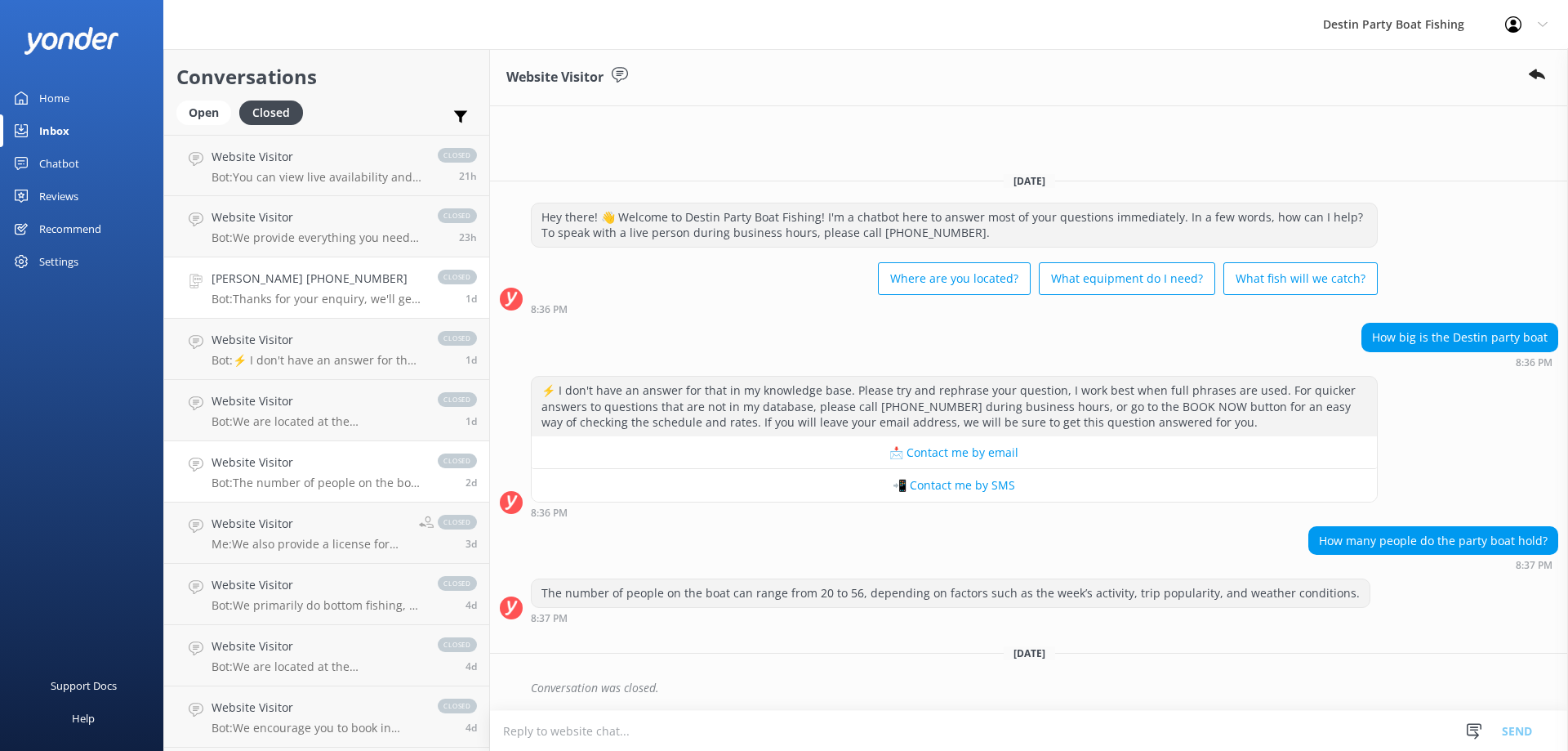
click at [286, 276] on h4 "[PERSON_NAME] [PHONE_NUMBER]" at bounding box center [317, 279] width 210 height 18
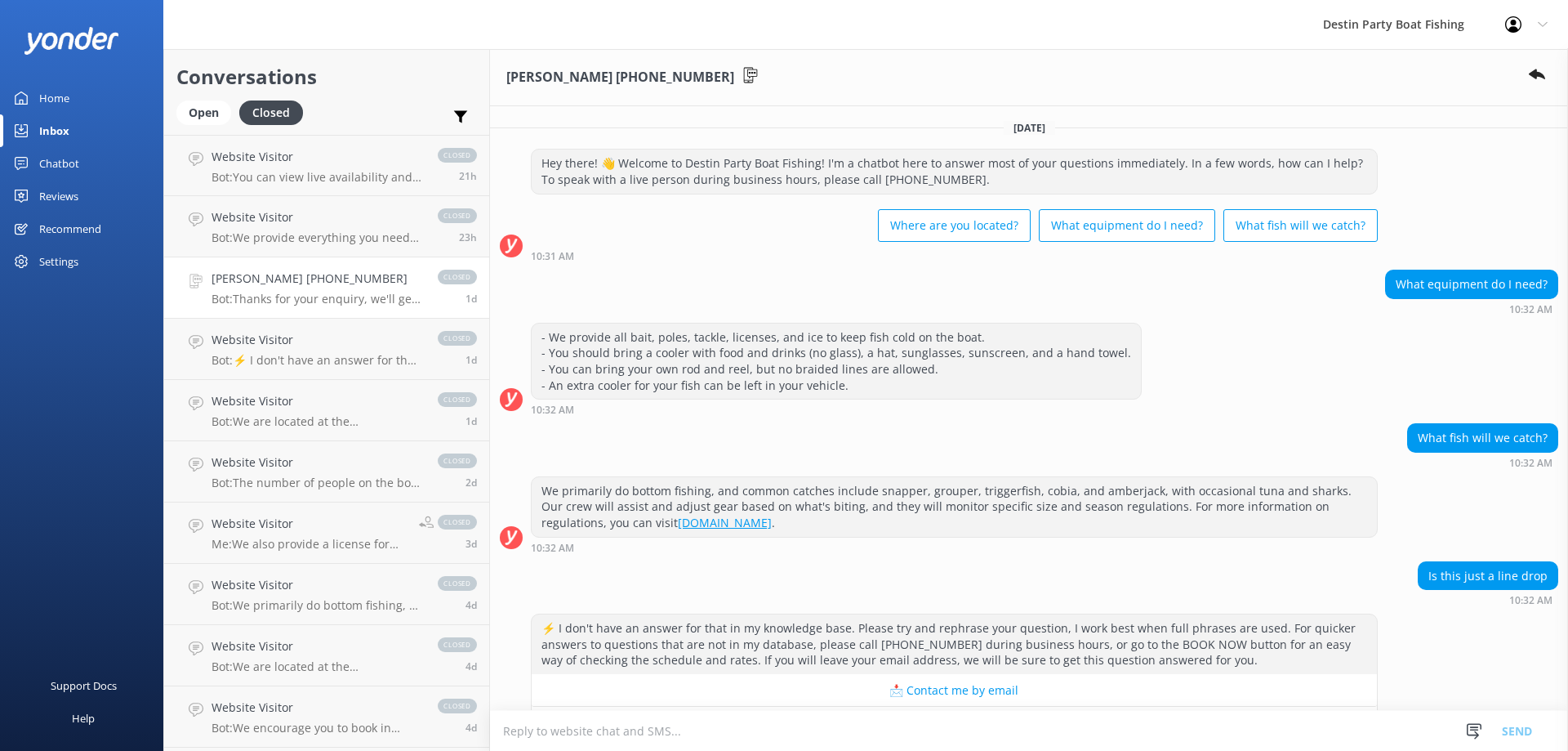
click at [53, 88] on div "Home" at bounding box center [54, 98] width 31 height 33
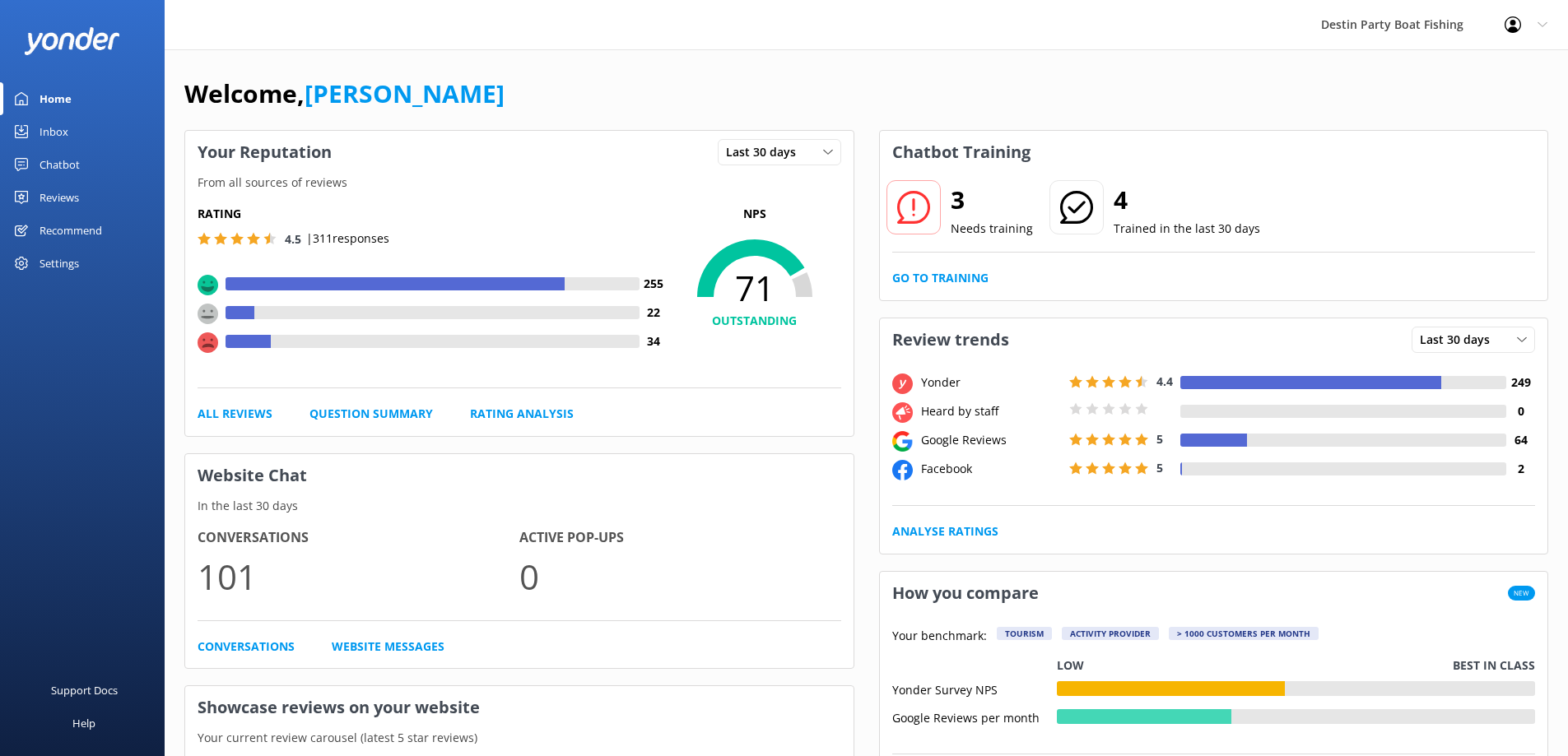
click at [62, 190] on div "Reviews" at bounding box center [60, 198] width 40 height 33
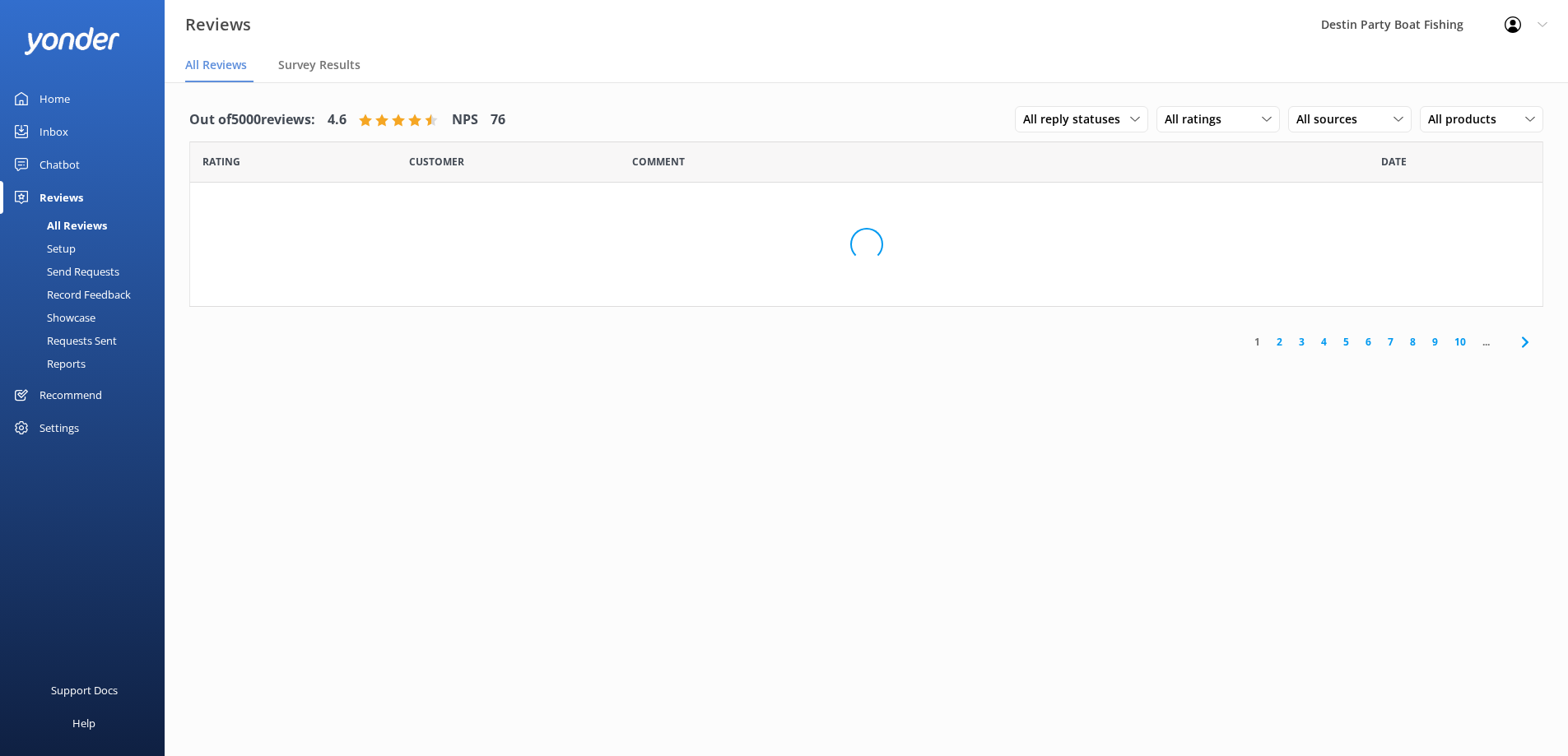
click at [55, 133] on div "Inbox" at bounding box center [54, 132] width 29 height 33
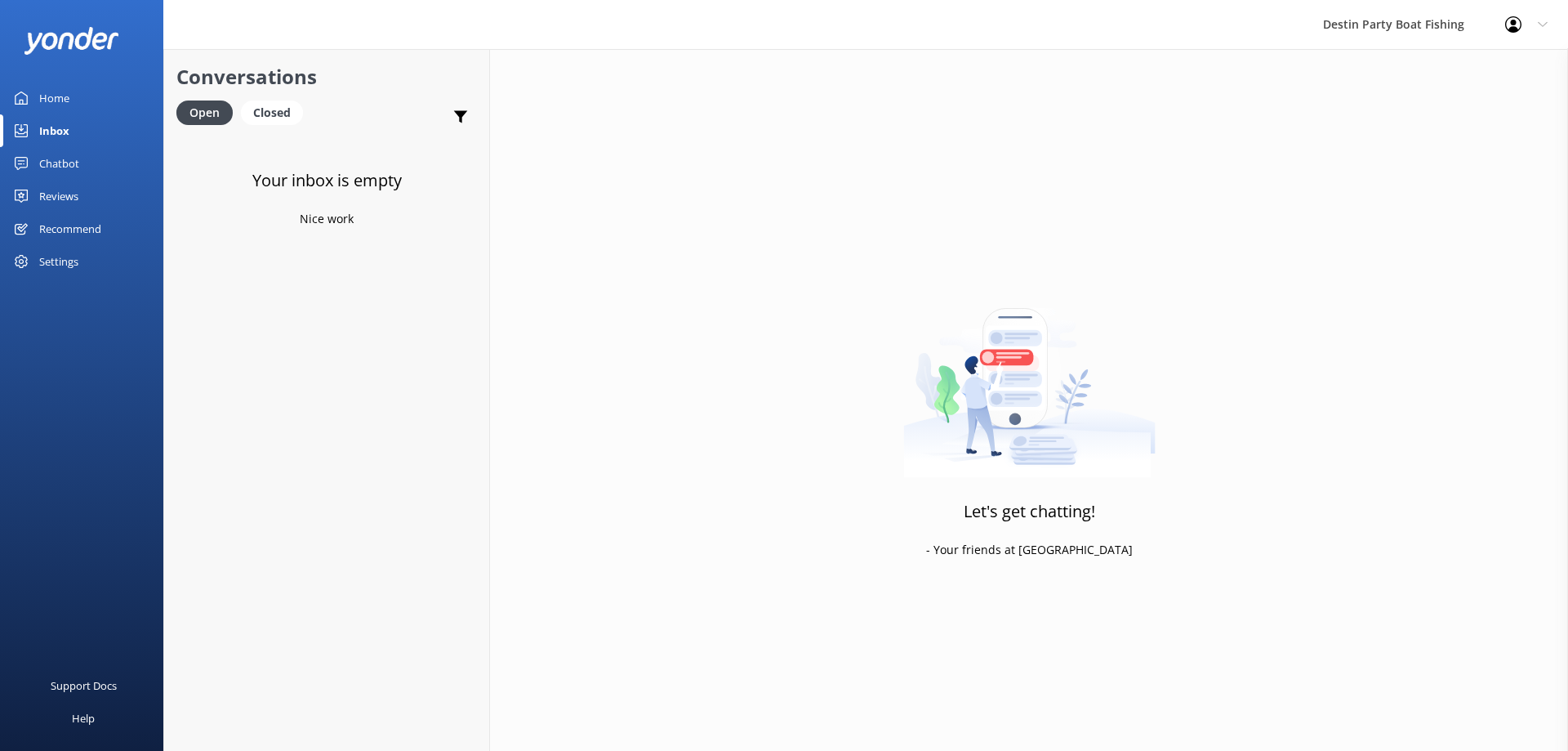
click at [36, 196] on link "Reviews" at bounding box center [82, 196] width 163 height 33
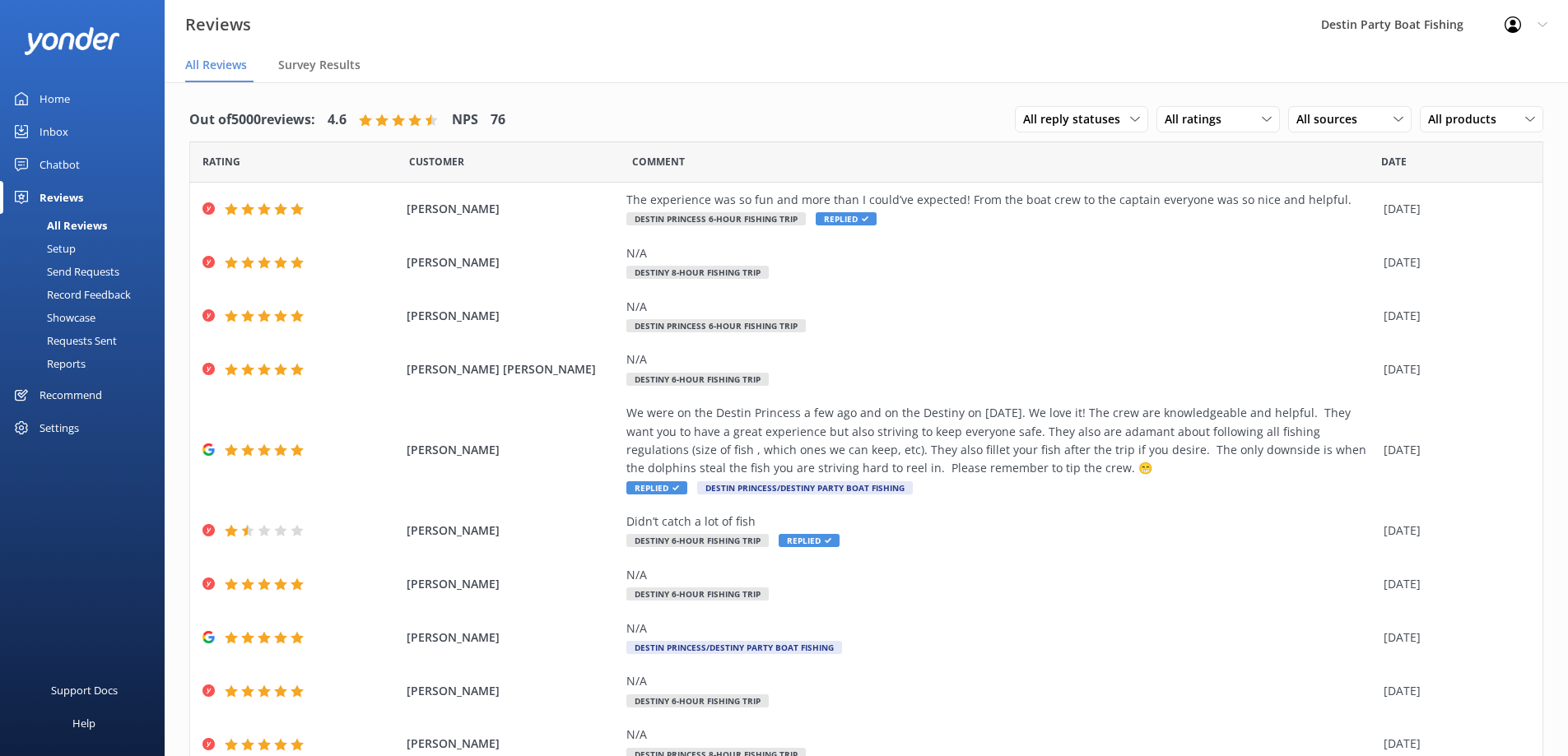
click at [54, 166] on div "Chatbot" at bounding box center [60, 164] width 41 height 33
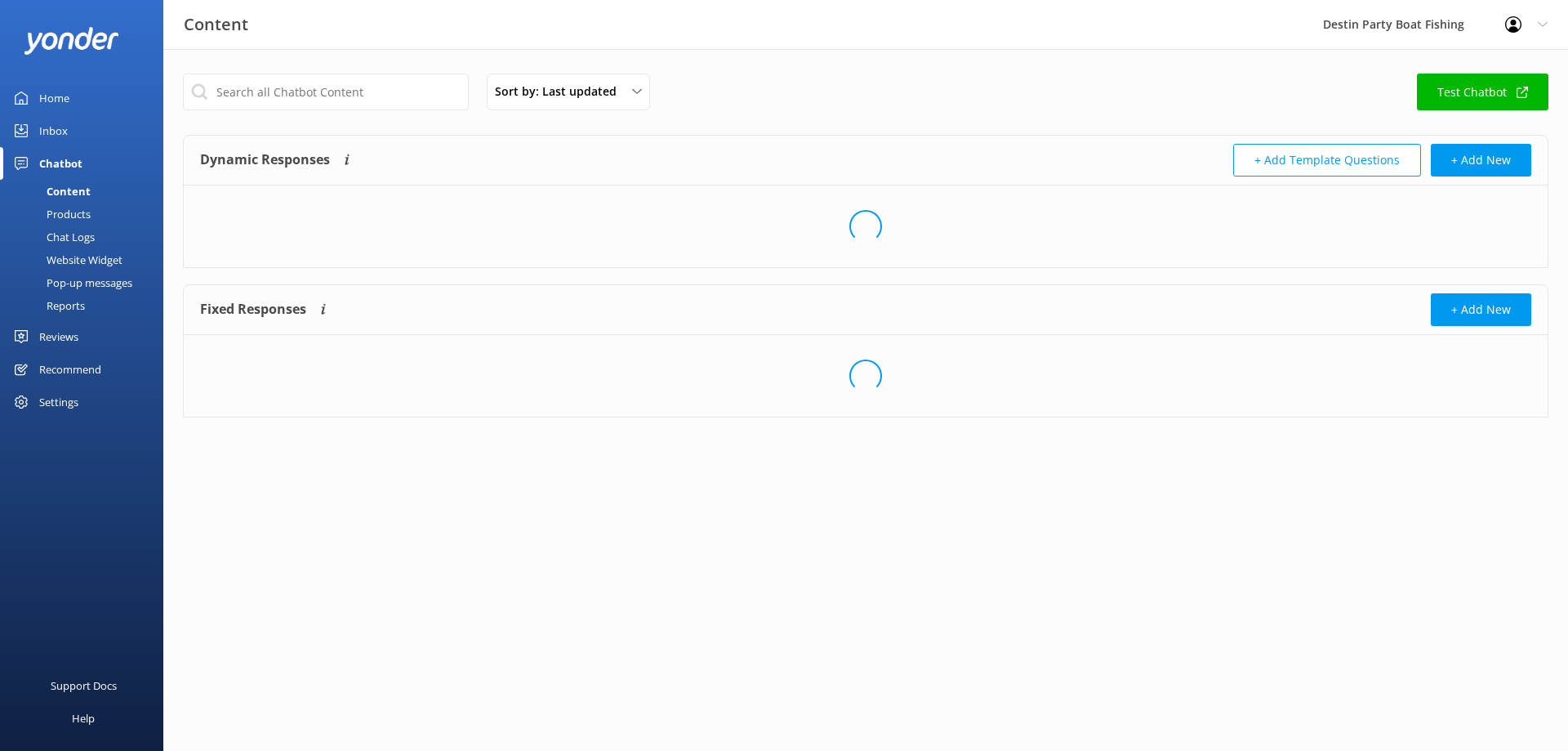
click at [52, 125] on div "Inbox" at bounding box center [54, 131] width 29 height 33
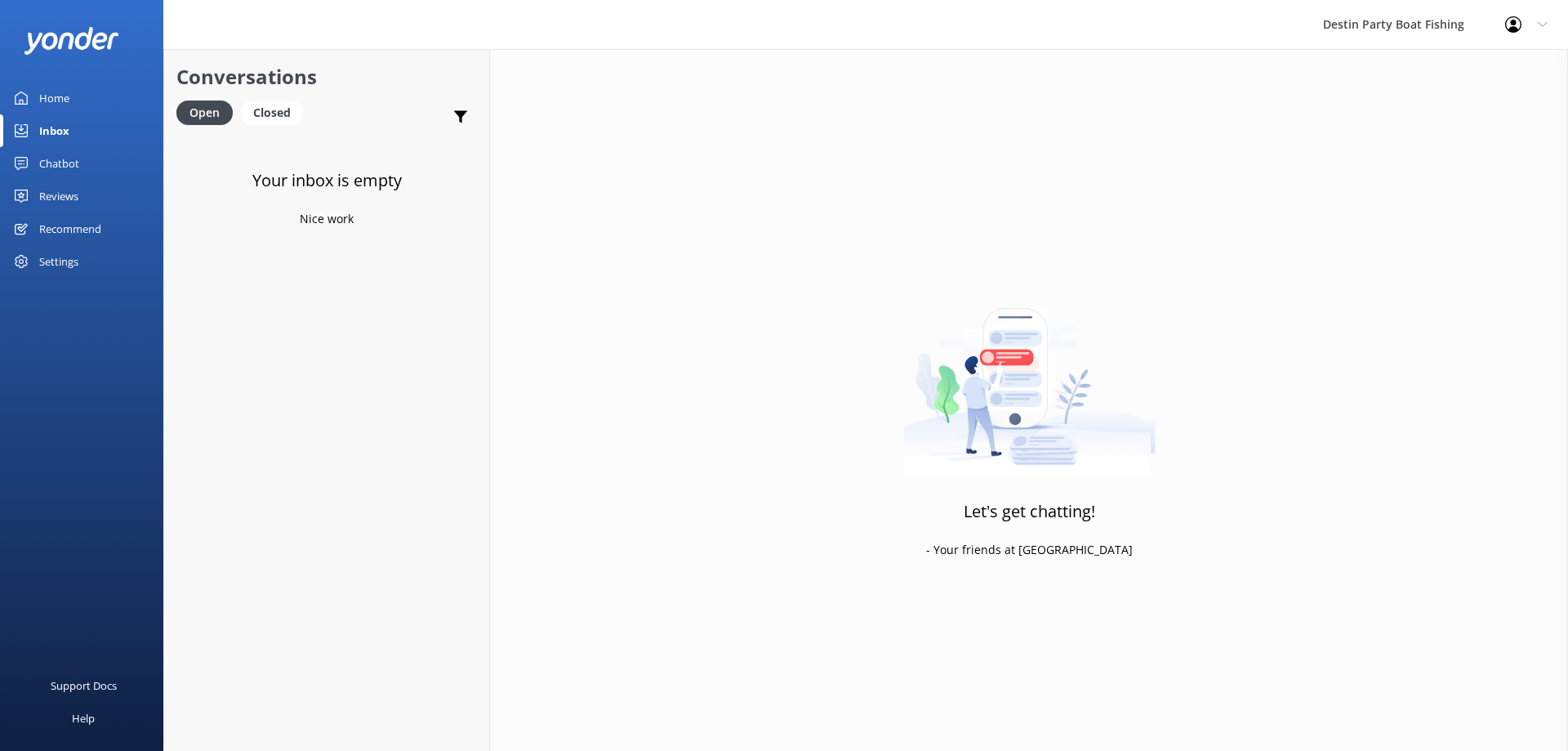
click at [87, 199] on link "Reviews" at bounding box center [82, 196] width 163 height 33
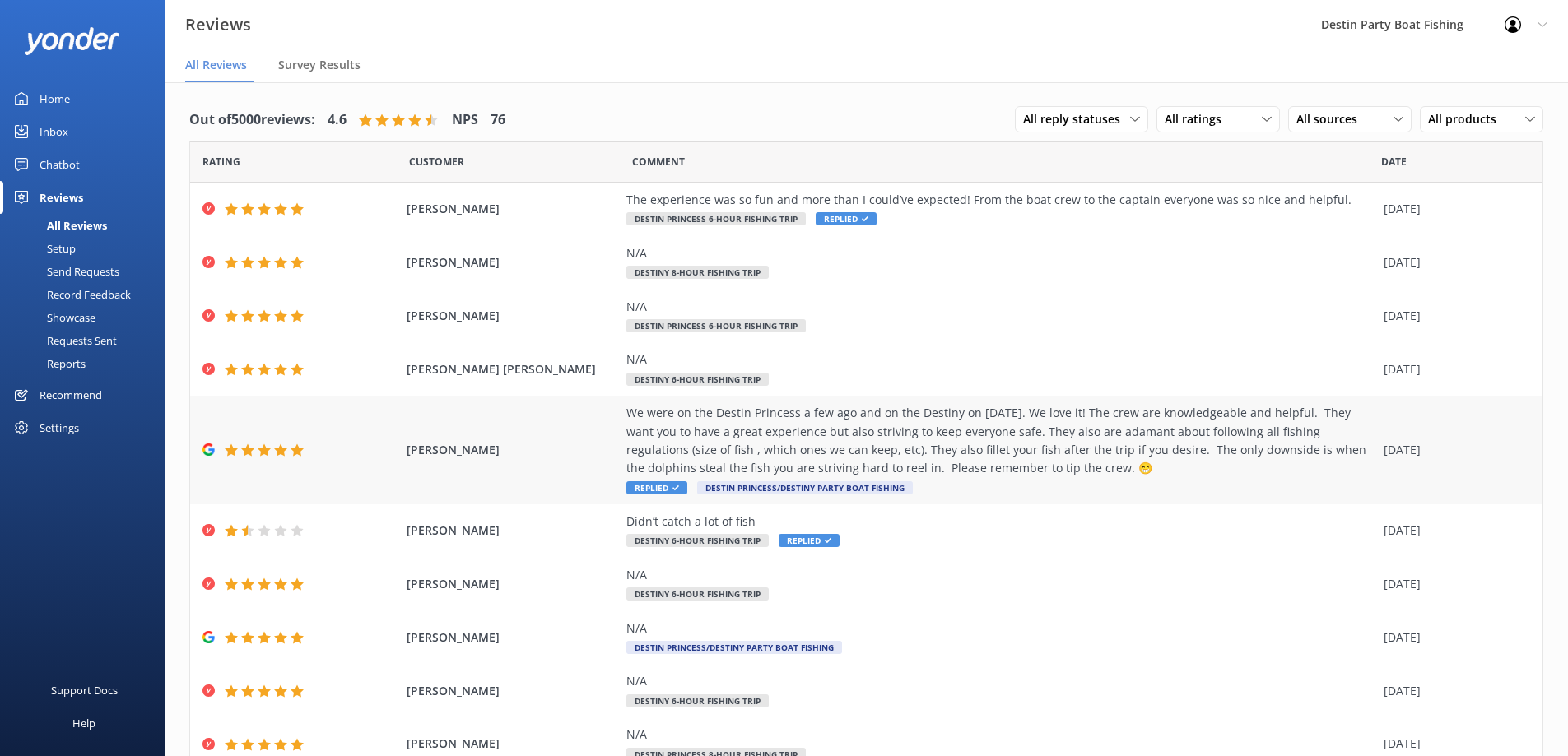
click at [293, 442] on div "[PERSON_NAME] We were on the Destin Princess a few ago and on the Destiny on [D…" at bounding box center [866, 449] width 1352 height 109
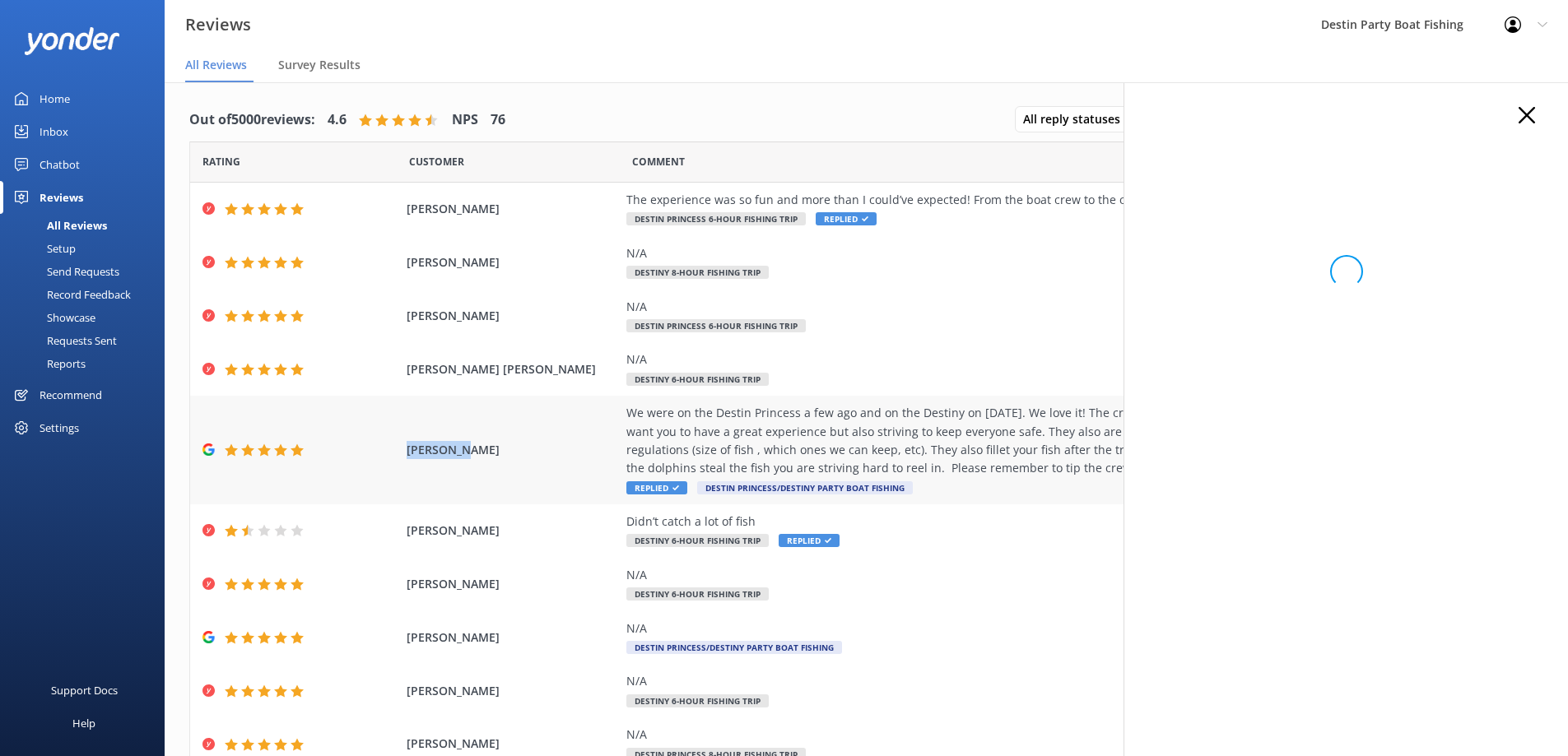
click at [293, 442] on div "[PERSON_NAME] We were on the Destin Princess a few ago and on the Destiny on [D…" at bounding box center [866, 449] width 1352 height 109
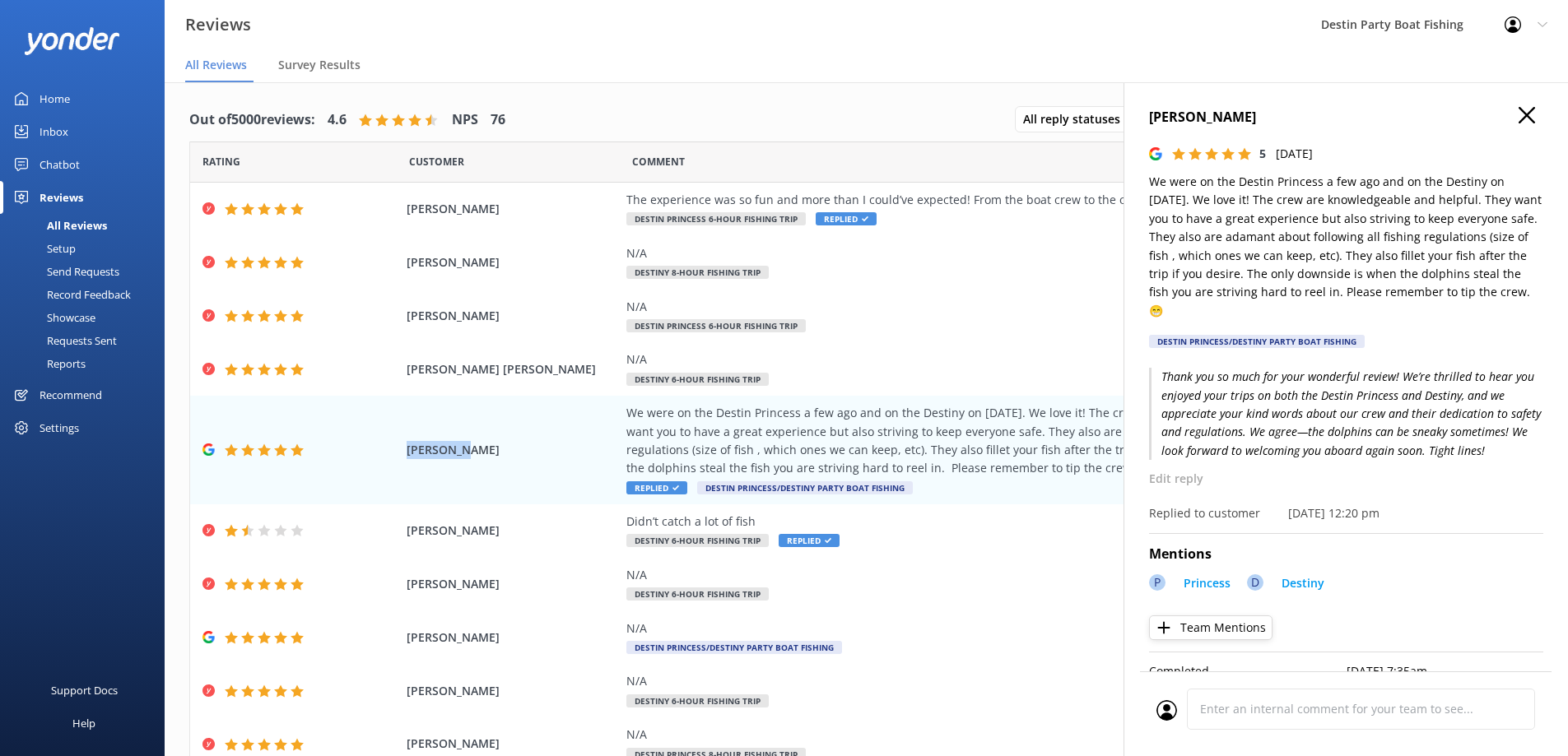
click at [1518, 107] on icon at bounding box center [1526, 115] width 17 height 17
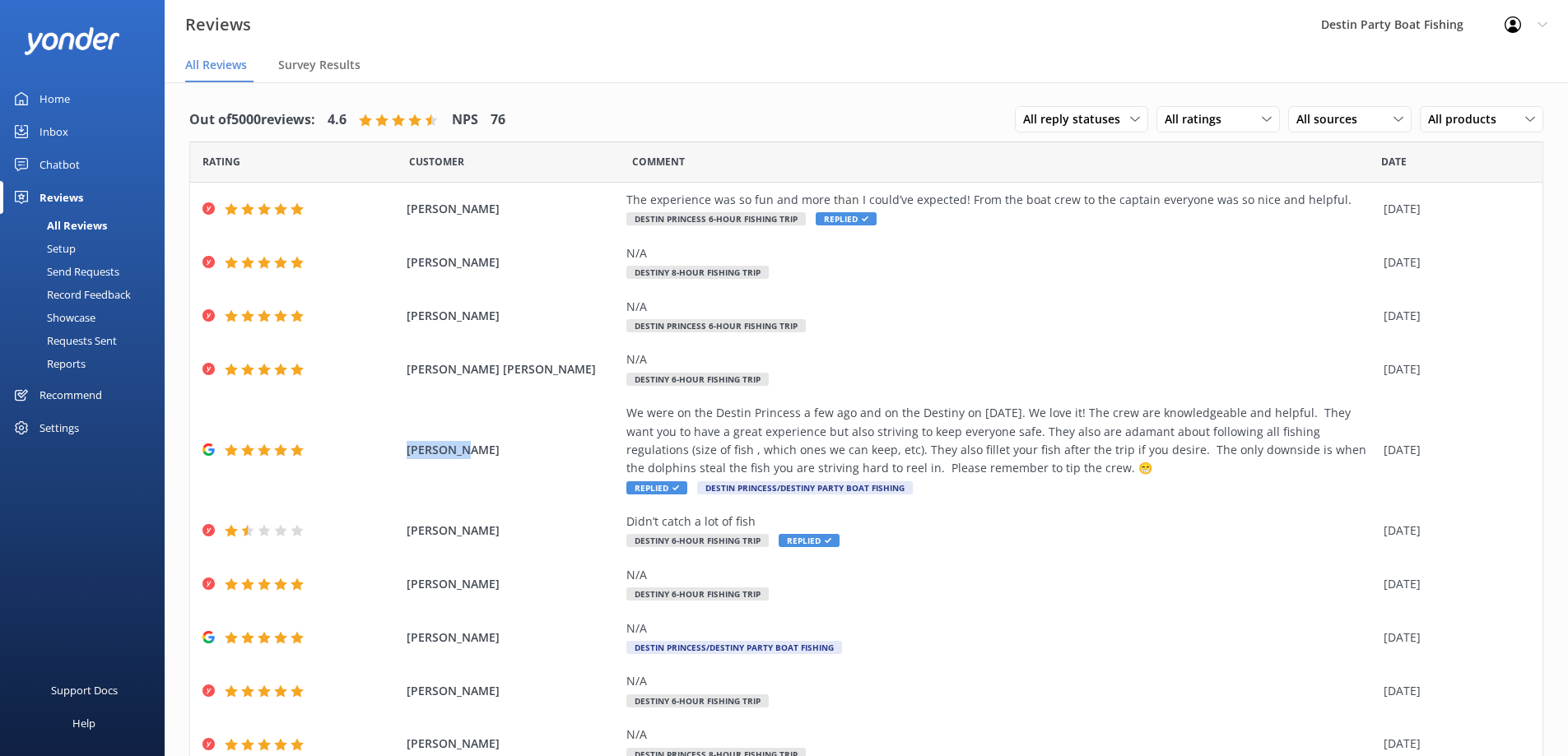
click at [59, 103] on div "Home" at bounding box center [55, 99] width 31 height 33
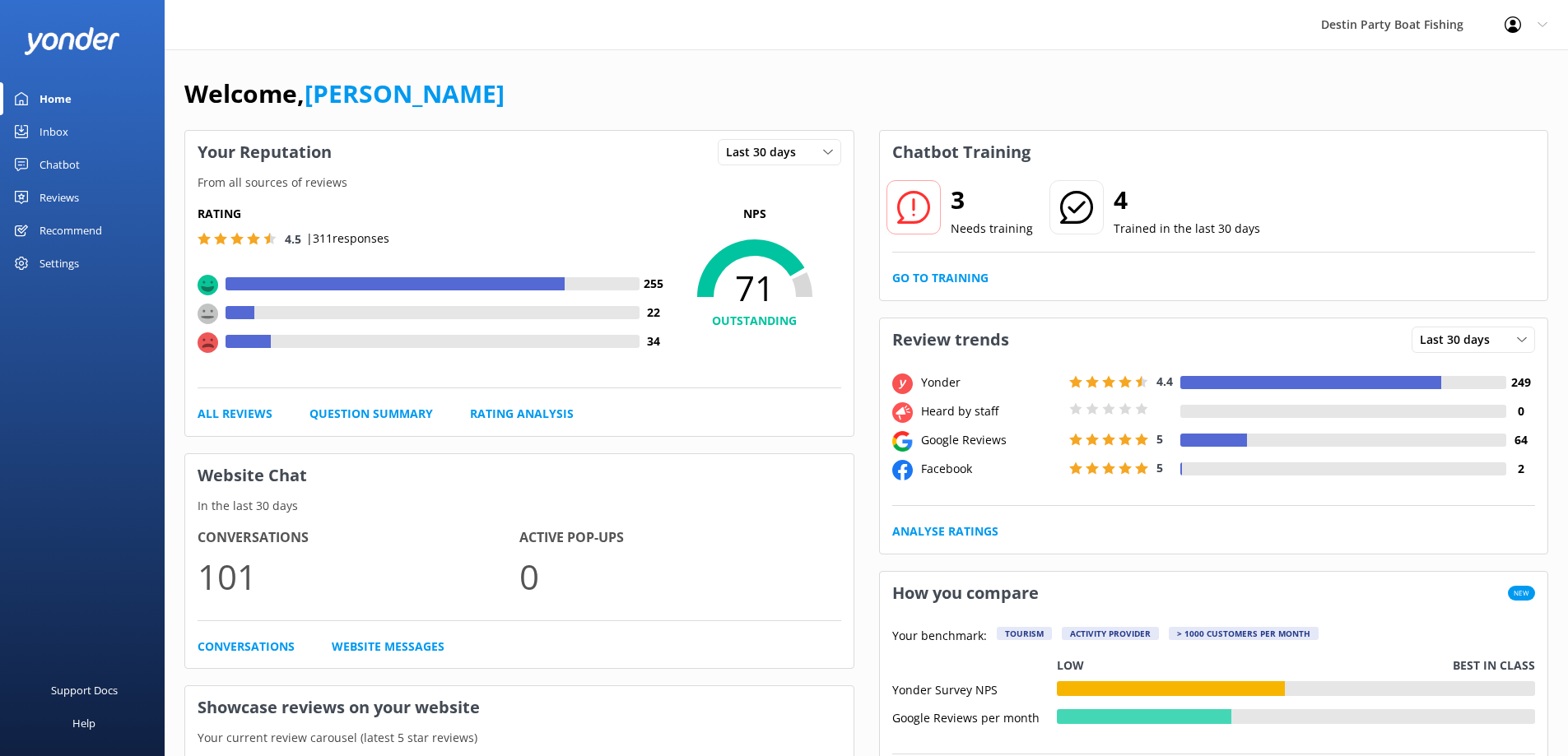
click at [983, 291] on div "3 Needs training 4 Trained in the last 30 days Go to Training" at bounding box center [1214, 237] width 668 height 127
click at [981, 282] on link "Go to Training" at bounding box center [941, 278] width 96 height 18
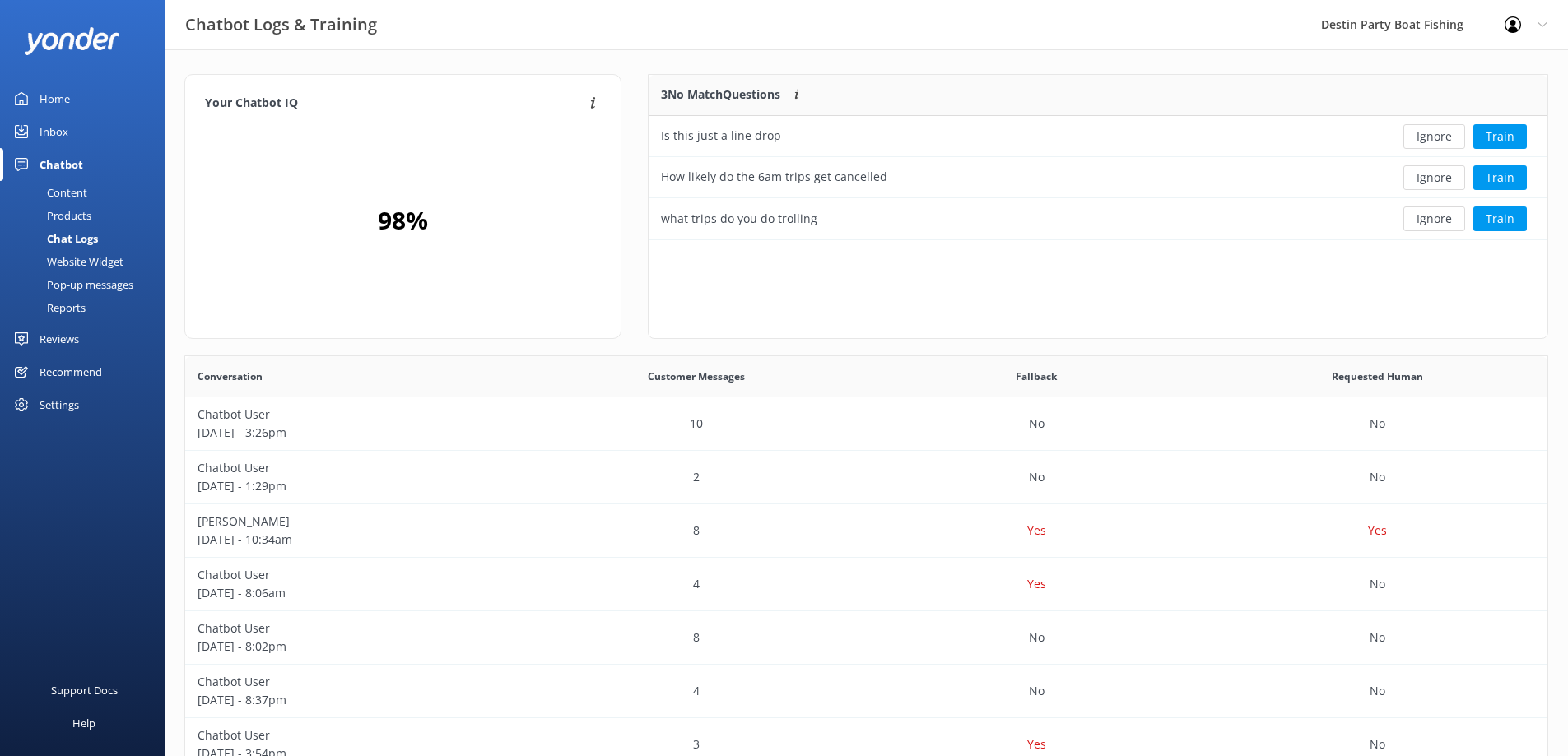
scroll to position [153, 887]
click at [52, 91] on div "Home" at bounding box center [55, 99] width 31 height 33
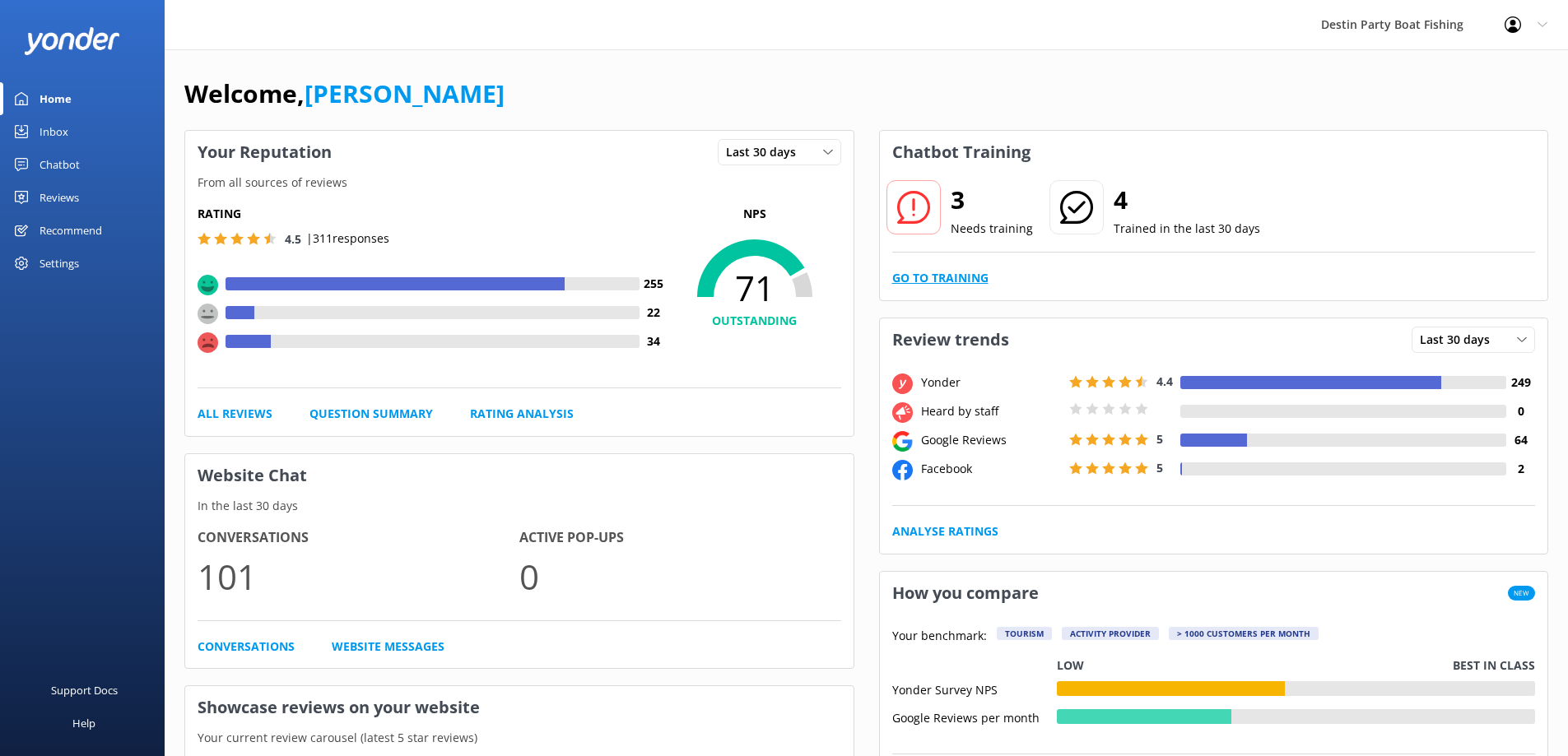
click at [907, 271] on link "Go to Training" at bounding box center [941, 278] width 96 height 18
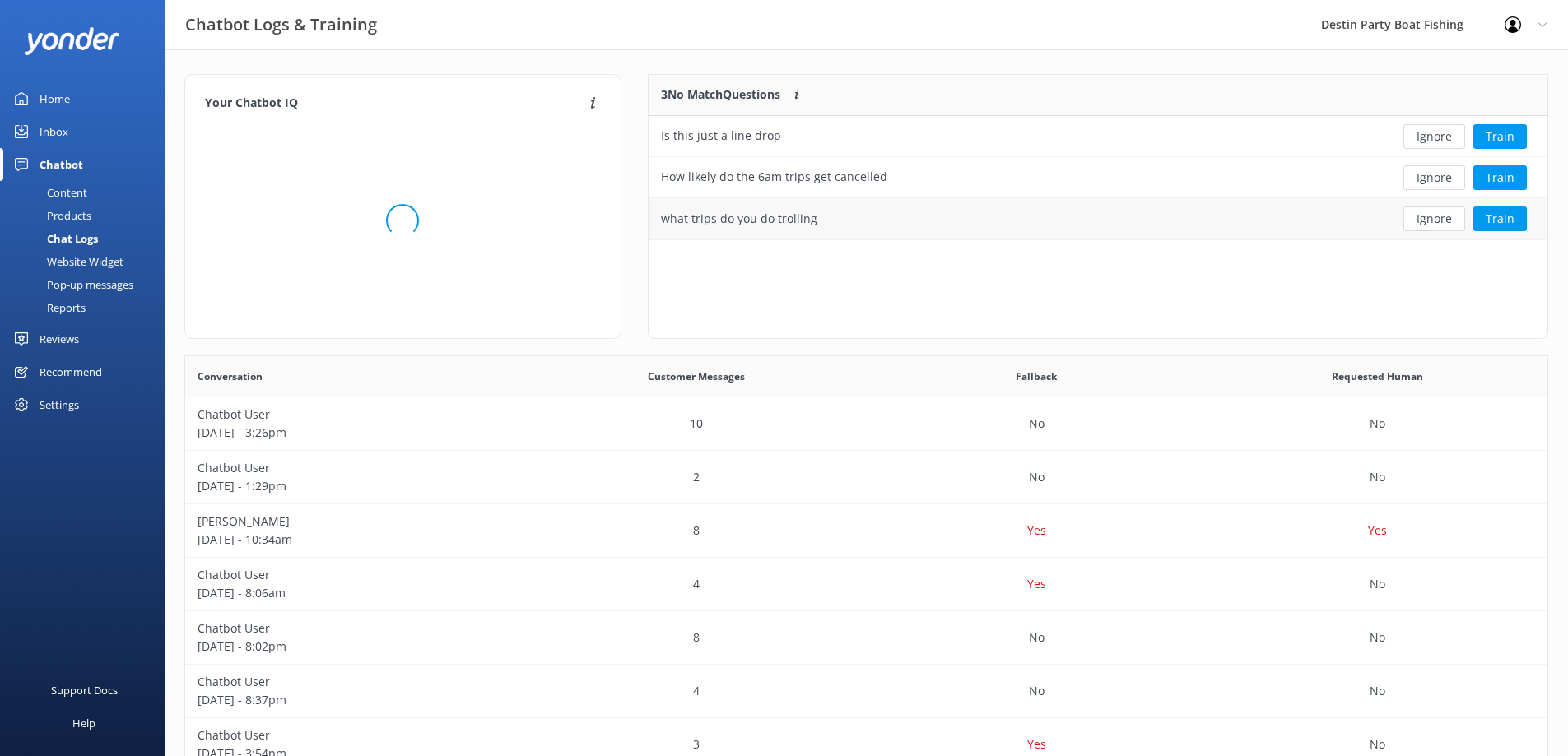
scroll to position [153, 887]
click at [1455, 138] on button "Ignore" at bounding box center [1434, 137] width 61 height 25
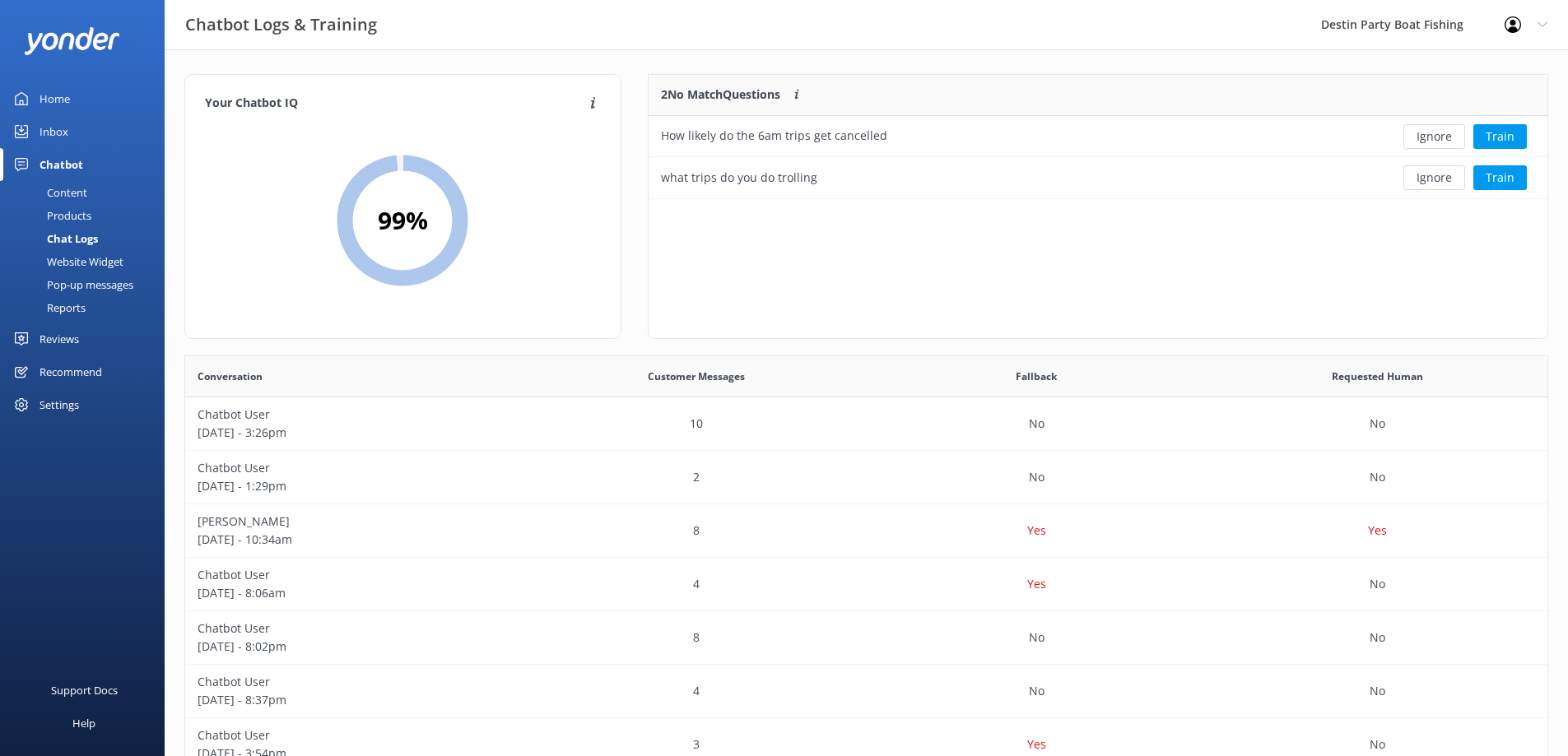
scroll to position [112, 887]
click at [1453, 142] on button "Ignore" at bounding box center [1434, 137] width 61 height 25
click at [1445, 143] on button "Ignore" at bounding box center [1434, 137] width 61 height 25
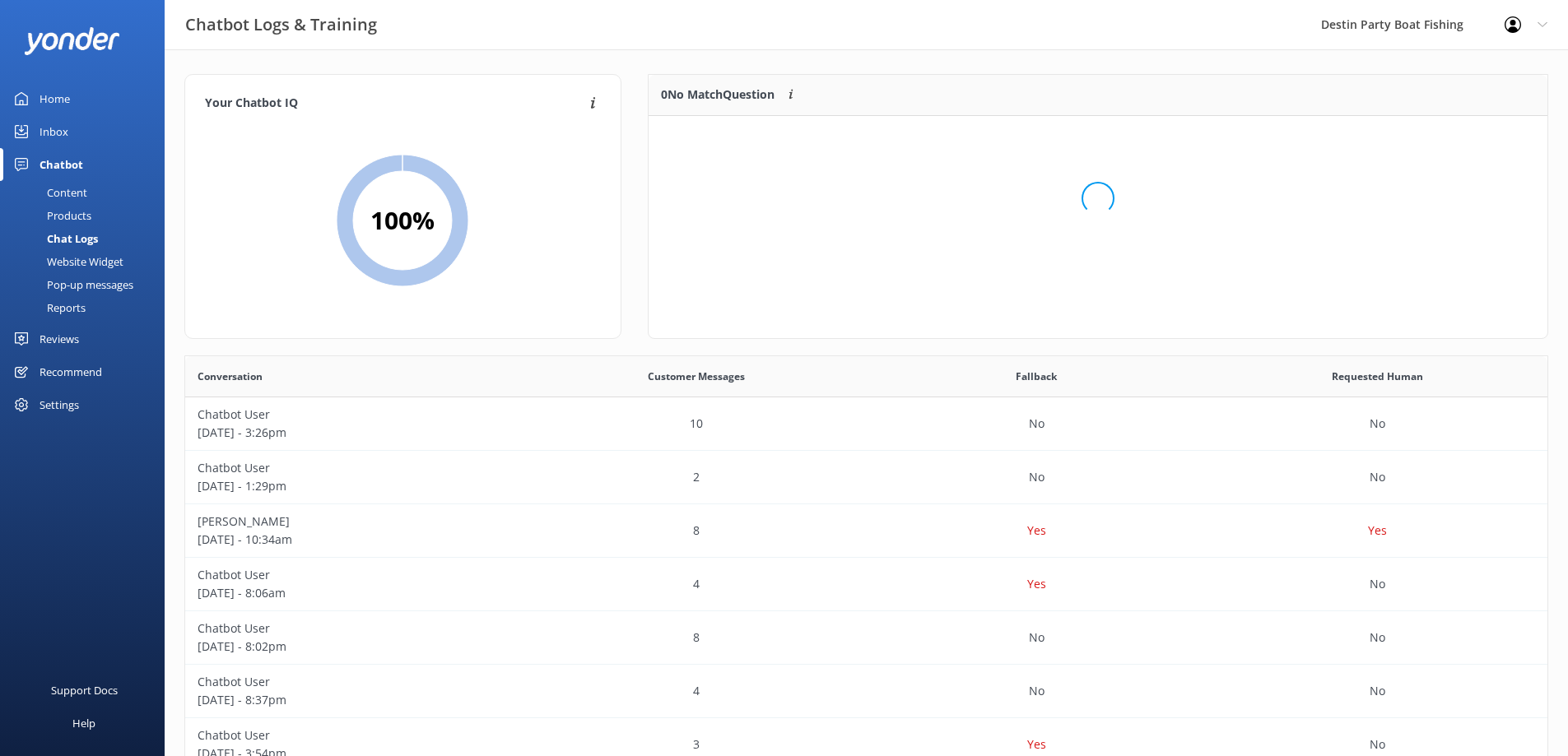
scroll to position [194, 887]
